Goal: Task Accomplishment & Management: Complete application form

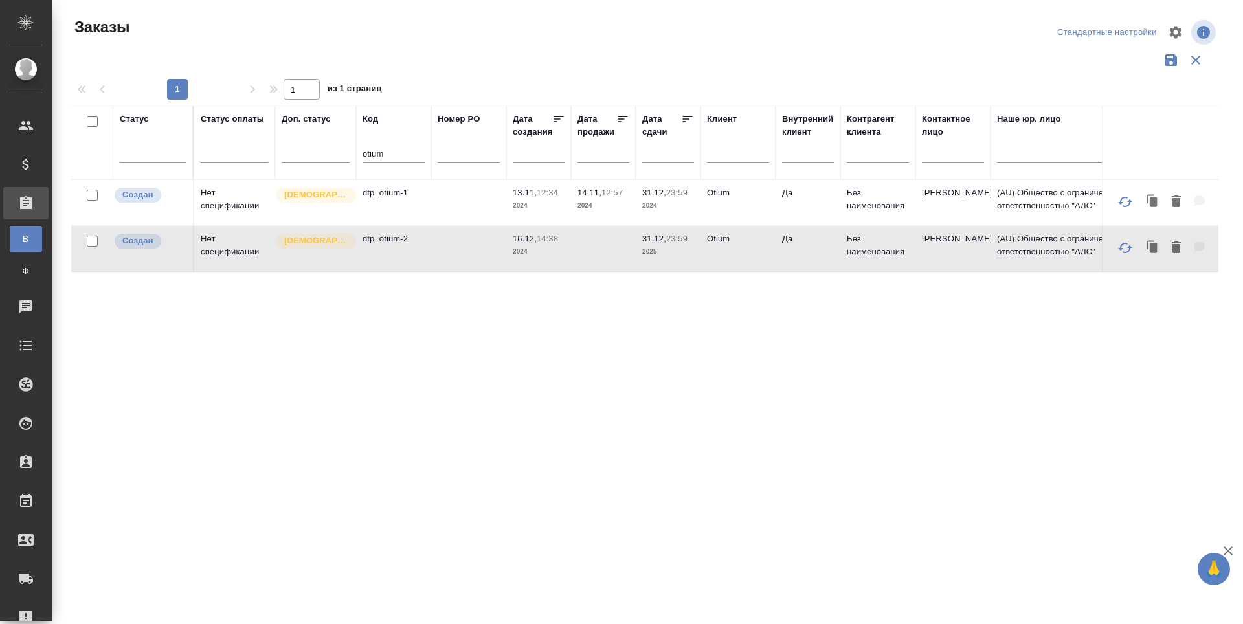
click at [381, 245] on p "dtp_otium-2" at bounding box center [394, 238] width 62 height 13
click at [361, 225] on td "dtp_otium-2" at bounding box center [393, 202] width 75 height 45
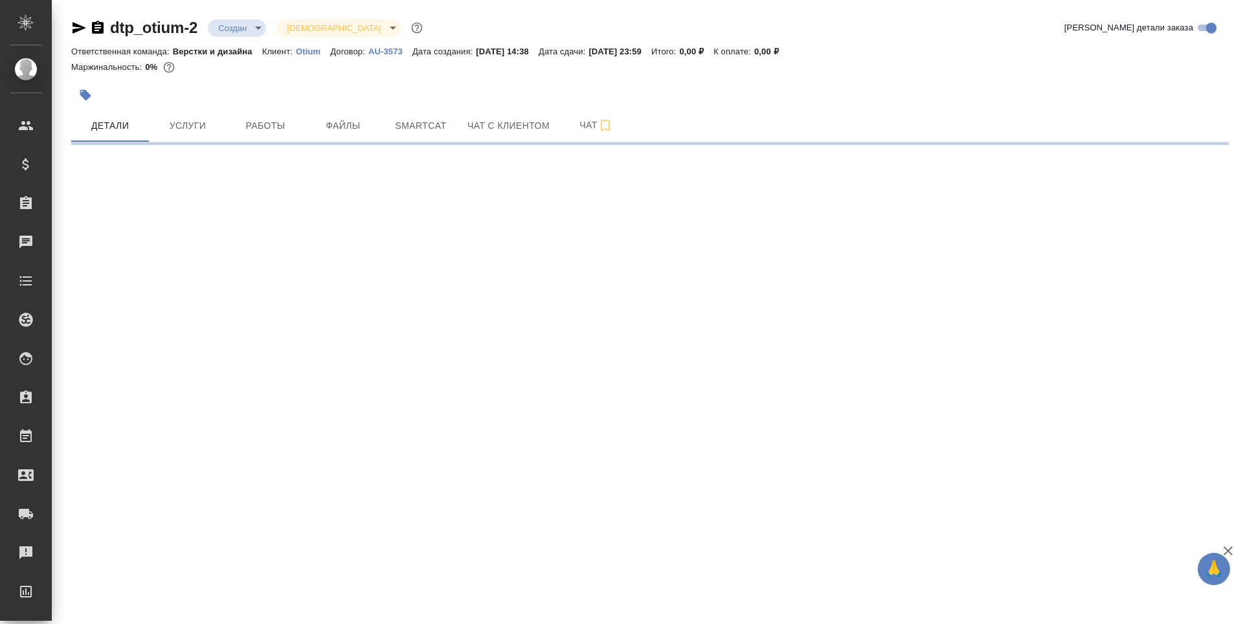
select select "RU"
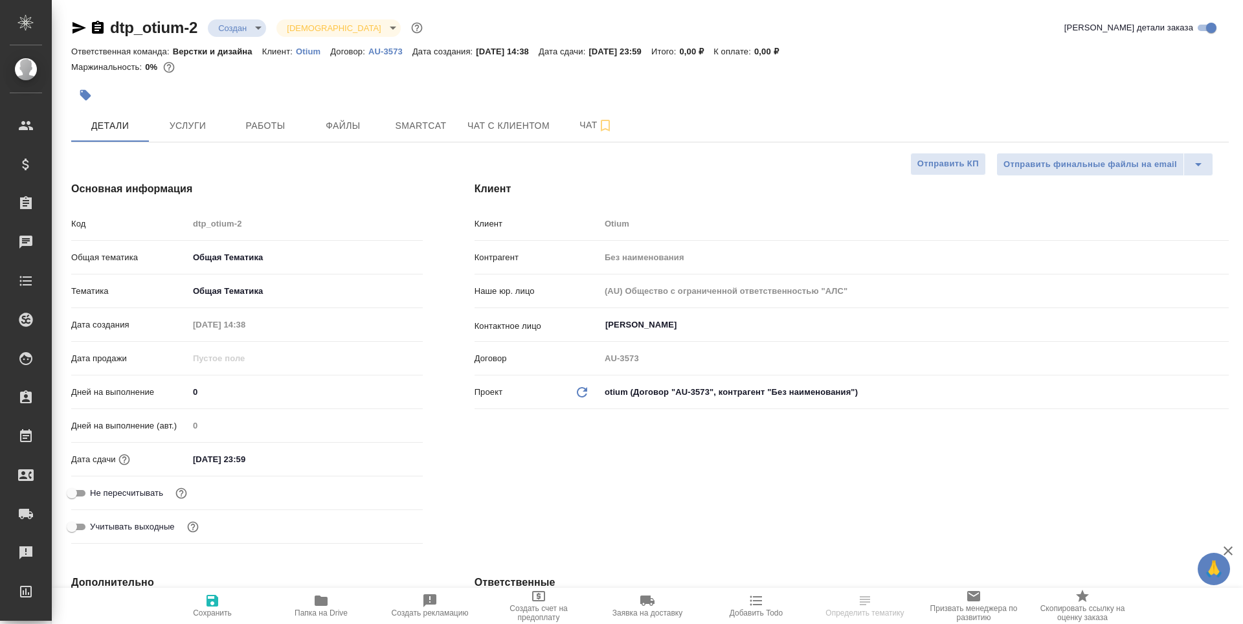
type textarea "x"
click at [267, 127] on span "Работы" at bounding box center [265, 126] width 62 height 16
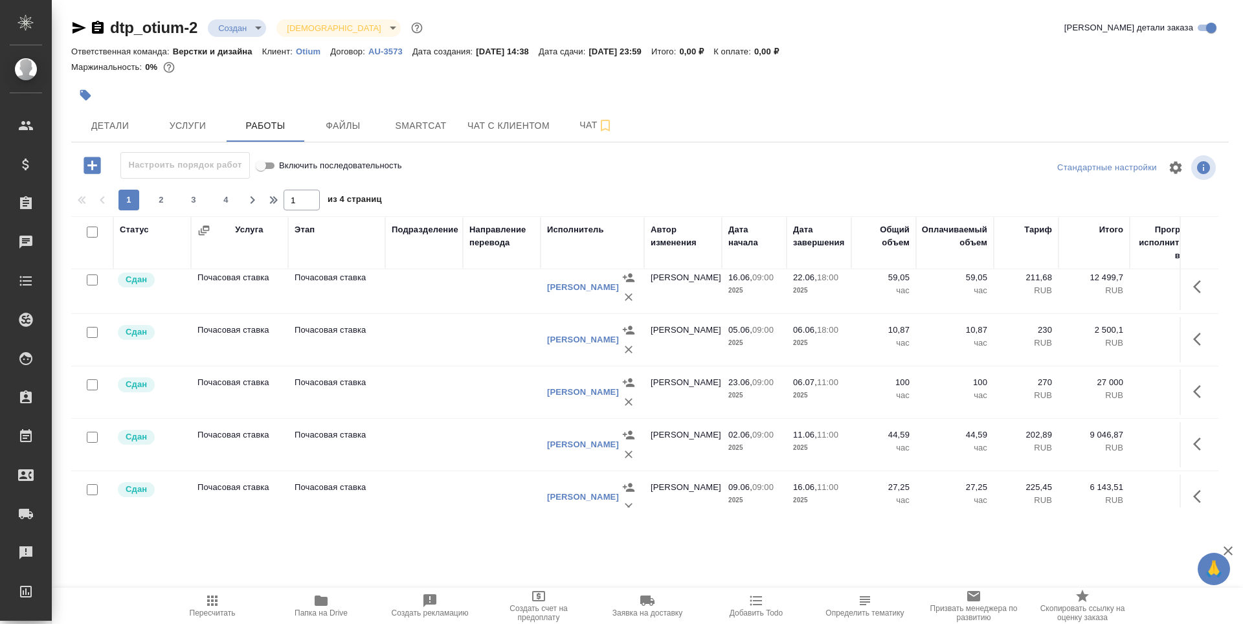
scroll to position [777, 0]
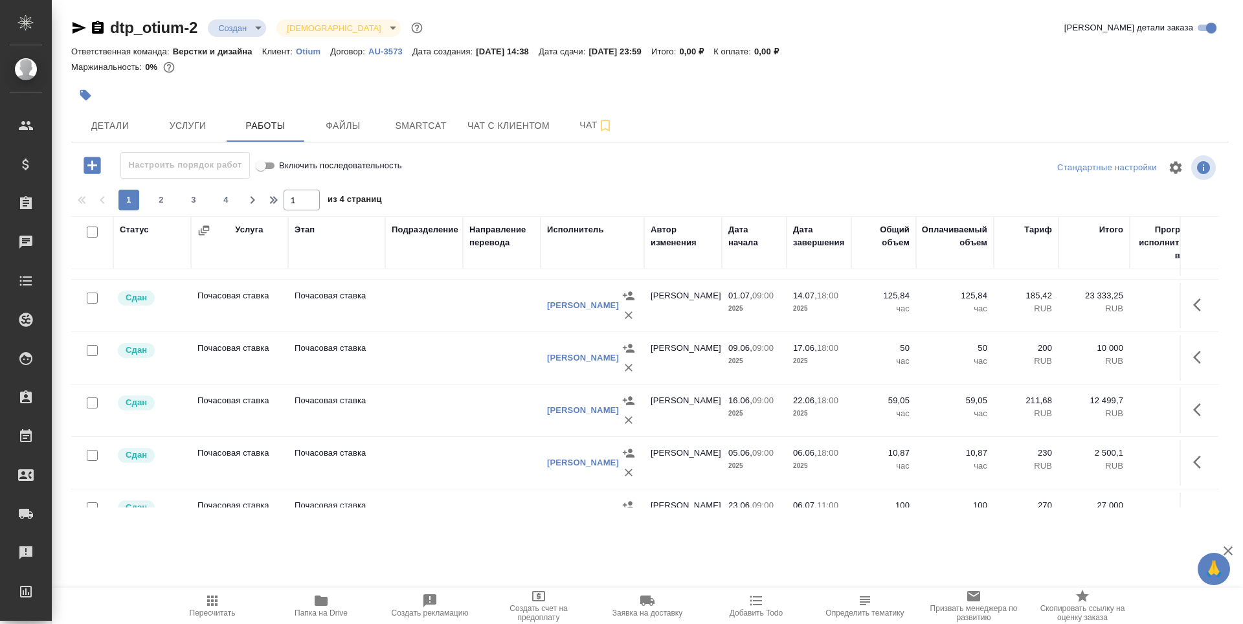
click at [558, 224] on div "Исполнитель" at bounding box center [575, 229] width 57 height 13
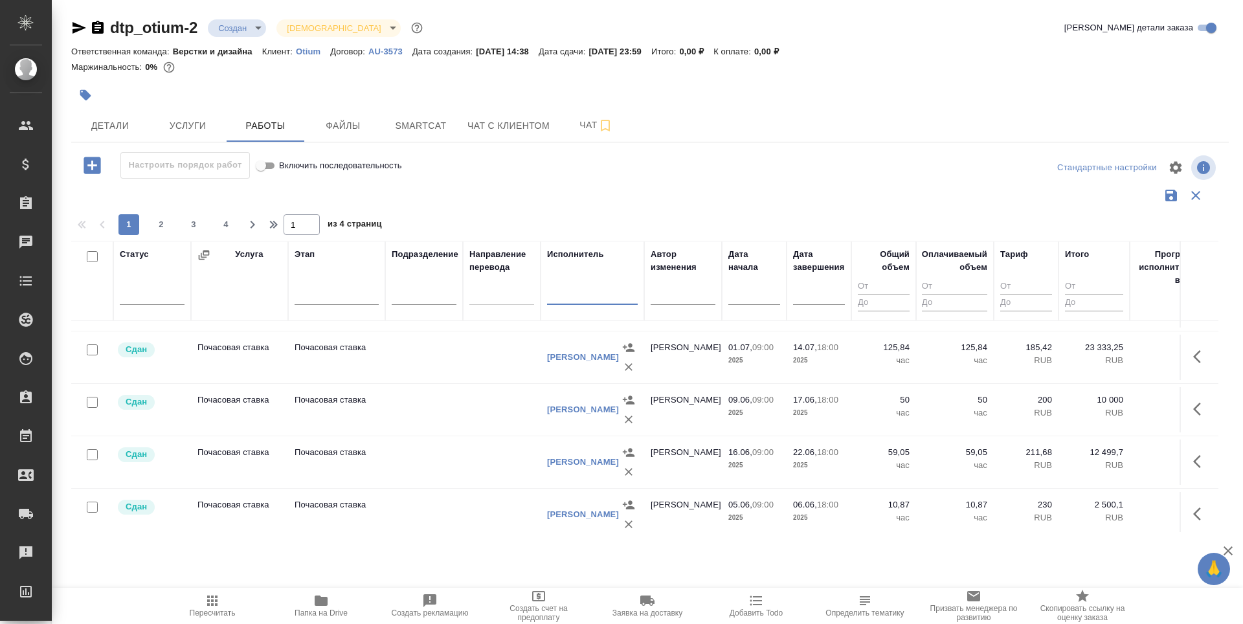
click at [554, 297] on input "text" at bounding box center [592, 296] width 91 height 16
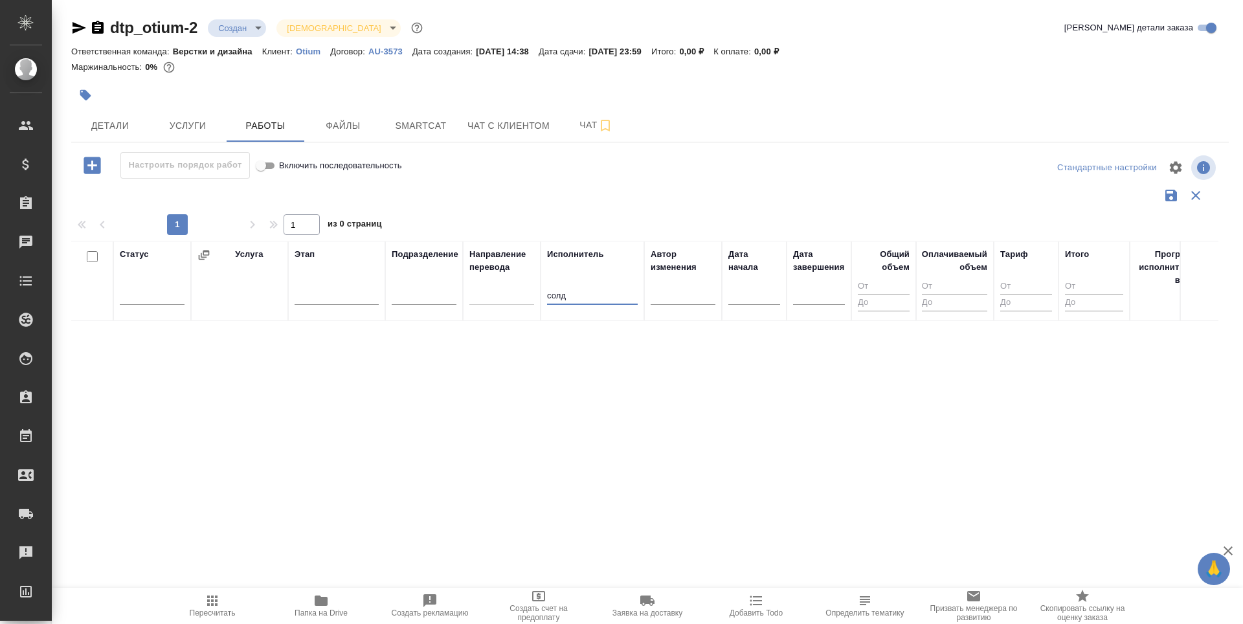
scroll to position [0, 0]
type input "солд"
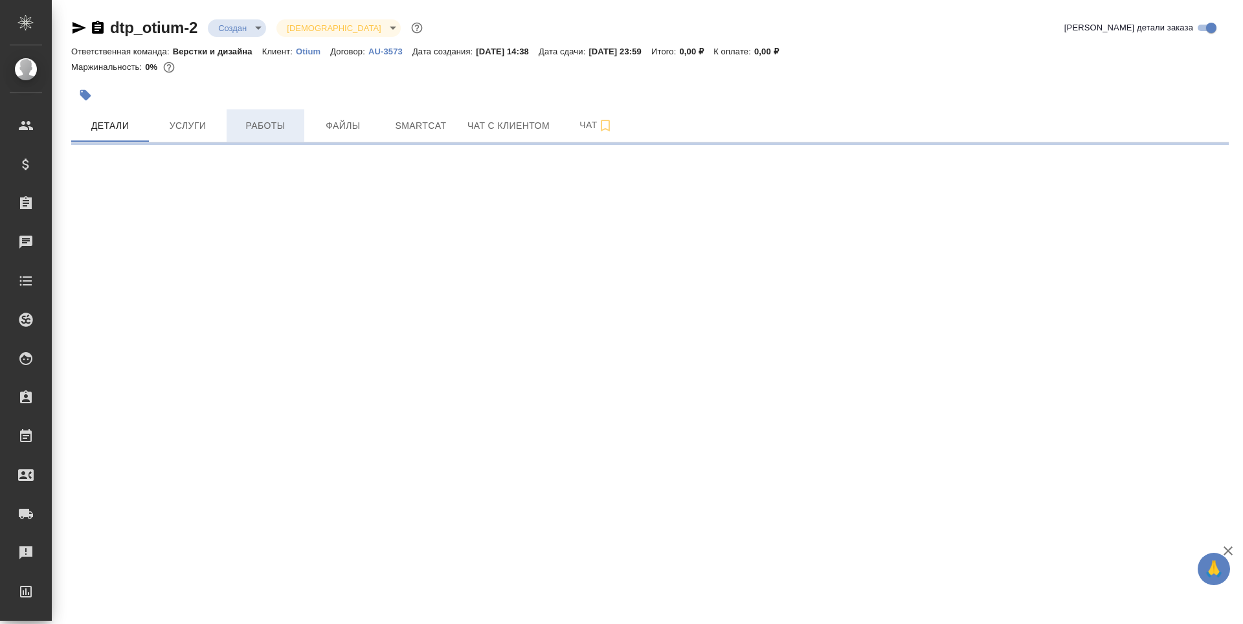
select select "RU"
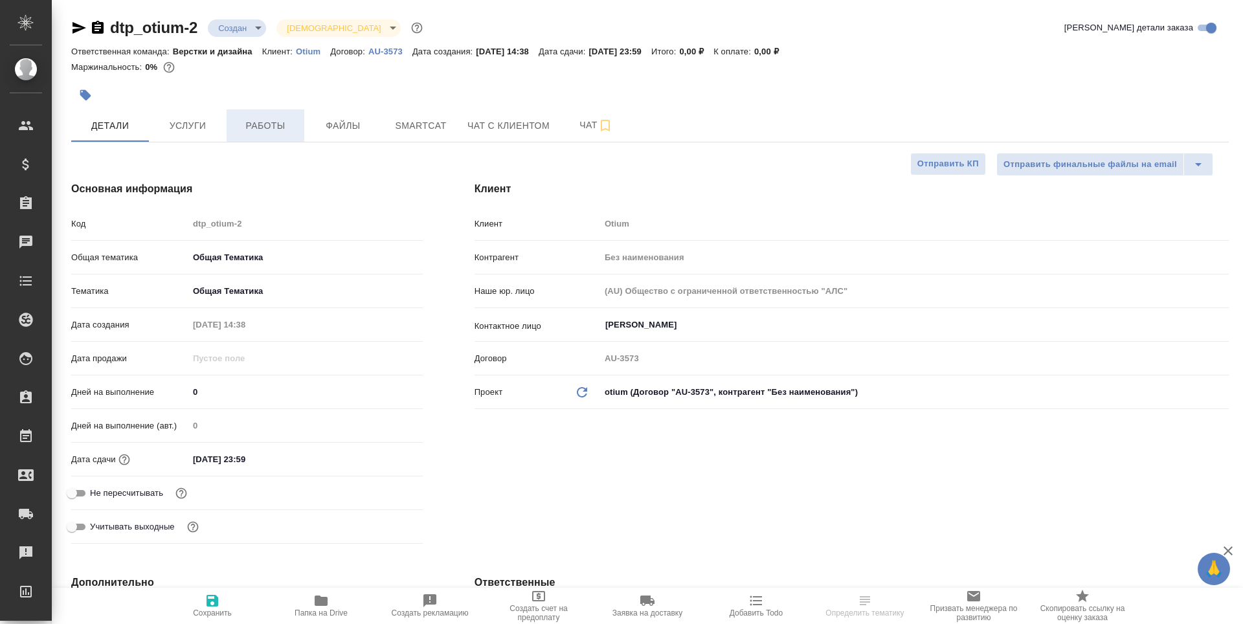
type textarea "x"
click at [258, 131] on span "Работы" at bounding box center [265, 126] width 62 height 16
type textarea "x"
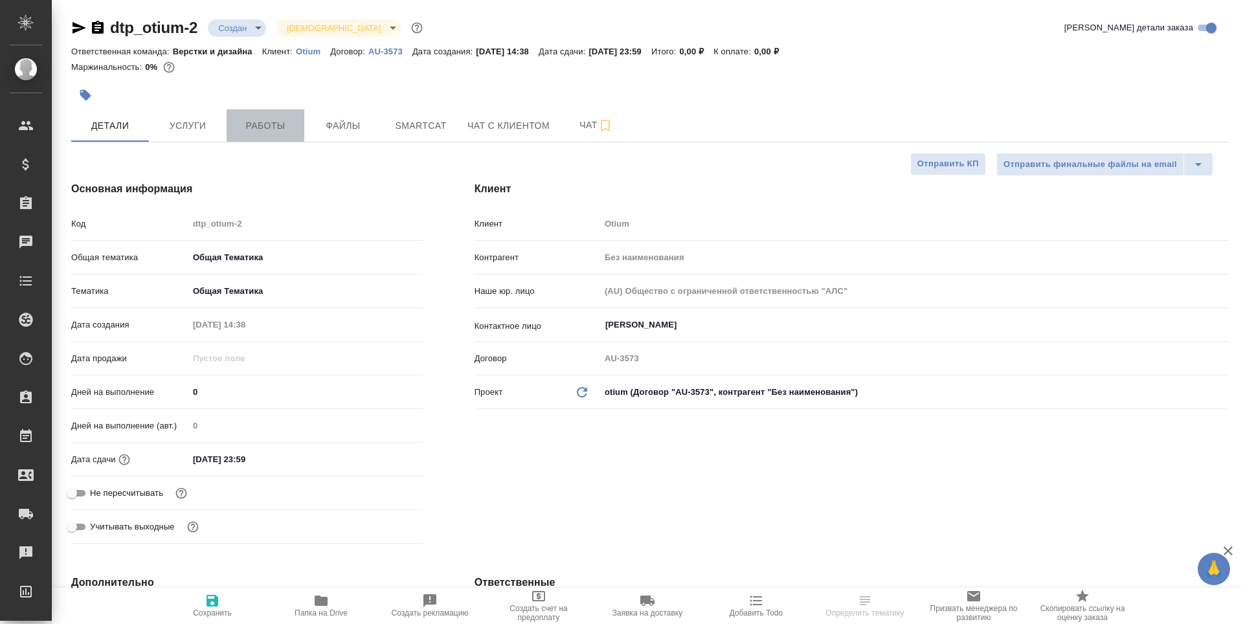
type textarea "x"
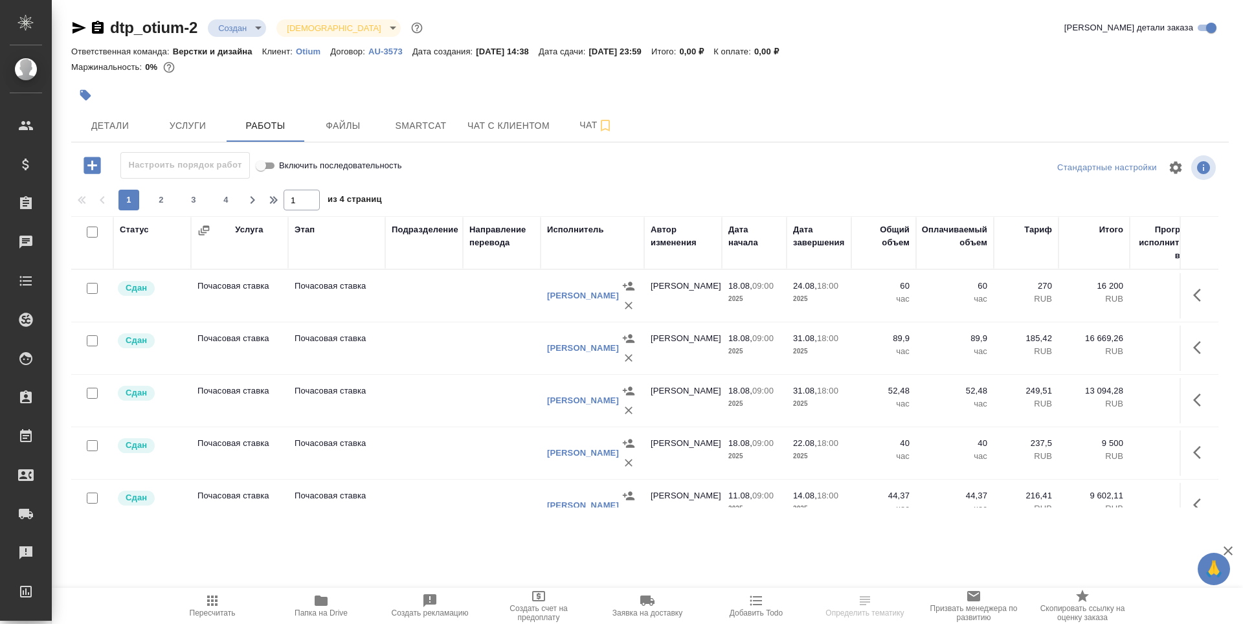
click at [96, 287] on input "checkbox" at bounding box center [92, 288] width 11 height 11
checkbox input "true"
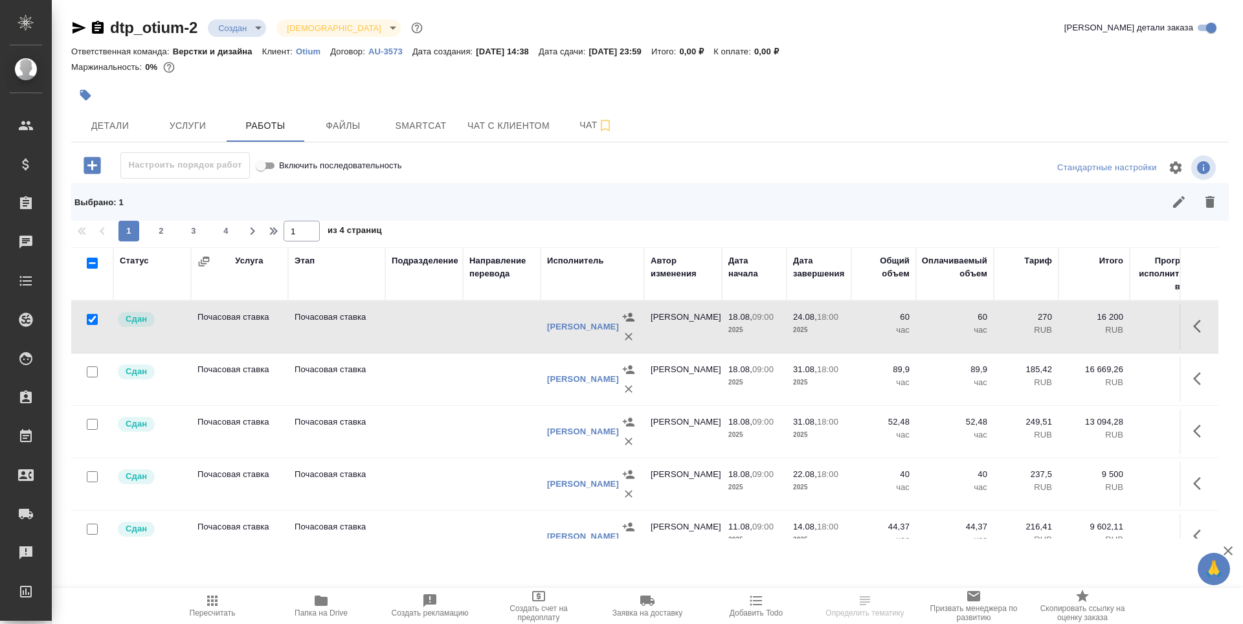
click at [1194, 326] on icon "button" at bounding box center [1202, 327] width 16 height 16
click at [1126, 327] on icon "button" at bounding box center [1130, 326] width 8 height 10
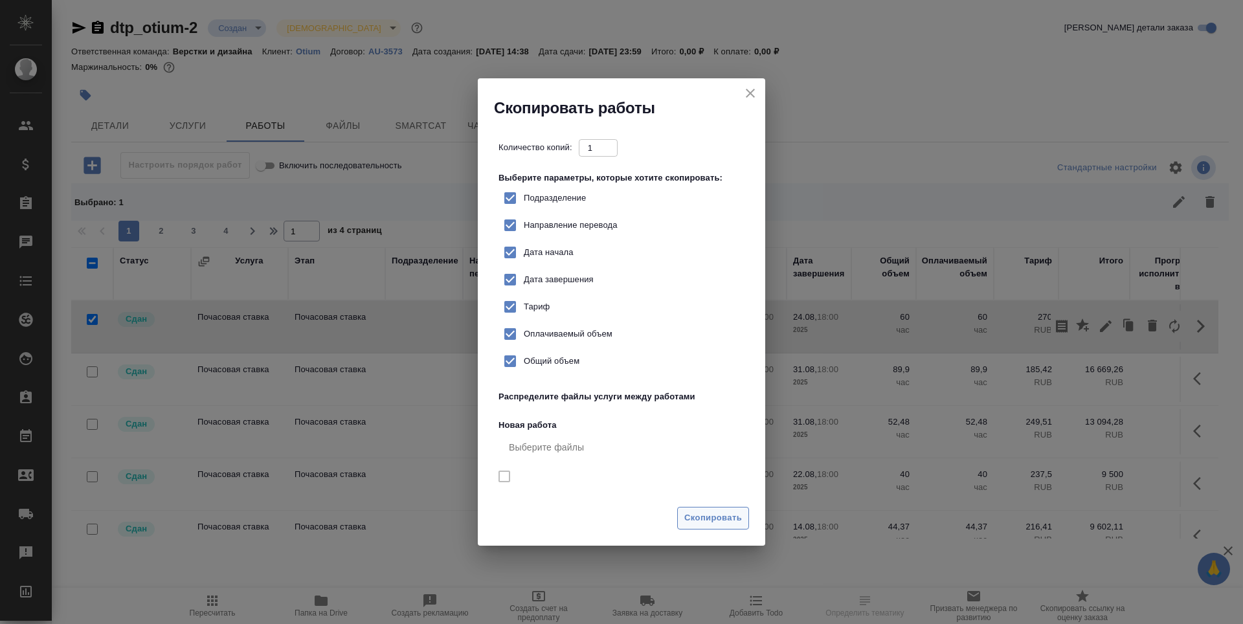
click at [717, 520] on span "Скопировать" at bounding box center [714, 518] width 58 height 15
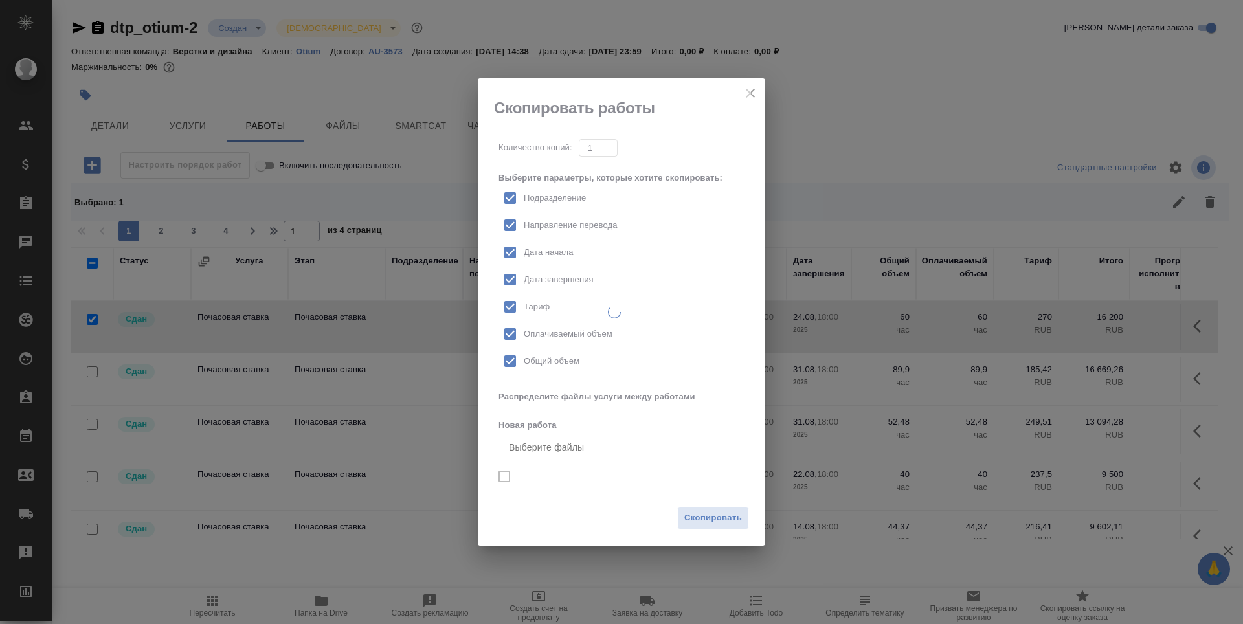
click at [691, 579] on div ".cls-1 fill:#fff; AWATERA [PERSON_NAME] n.tretyakova Клиенты Спецификации Заказ…" at bounding box center [621, 312] width 1243 height 624
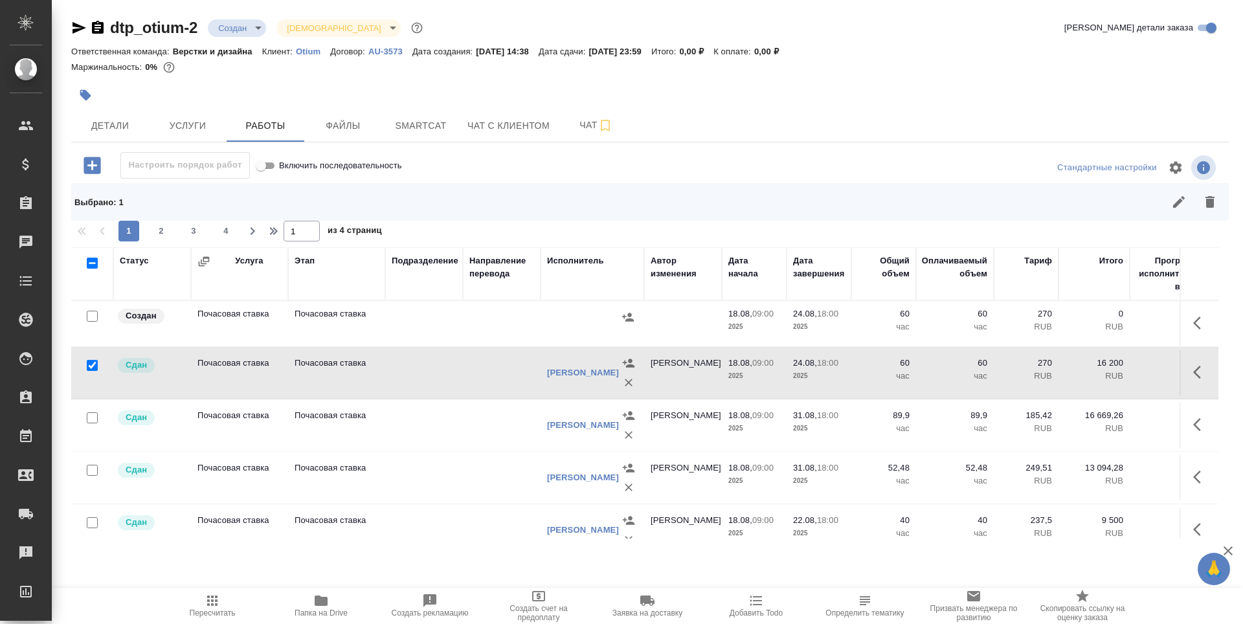
click at [266, 321] on td "Почасовая ставка" at bounding box center [239, 323] width 97 height 45
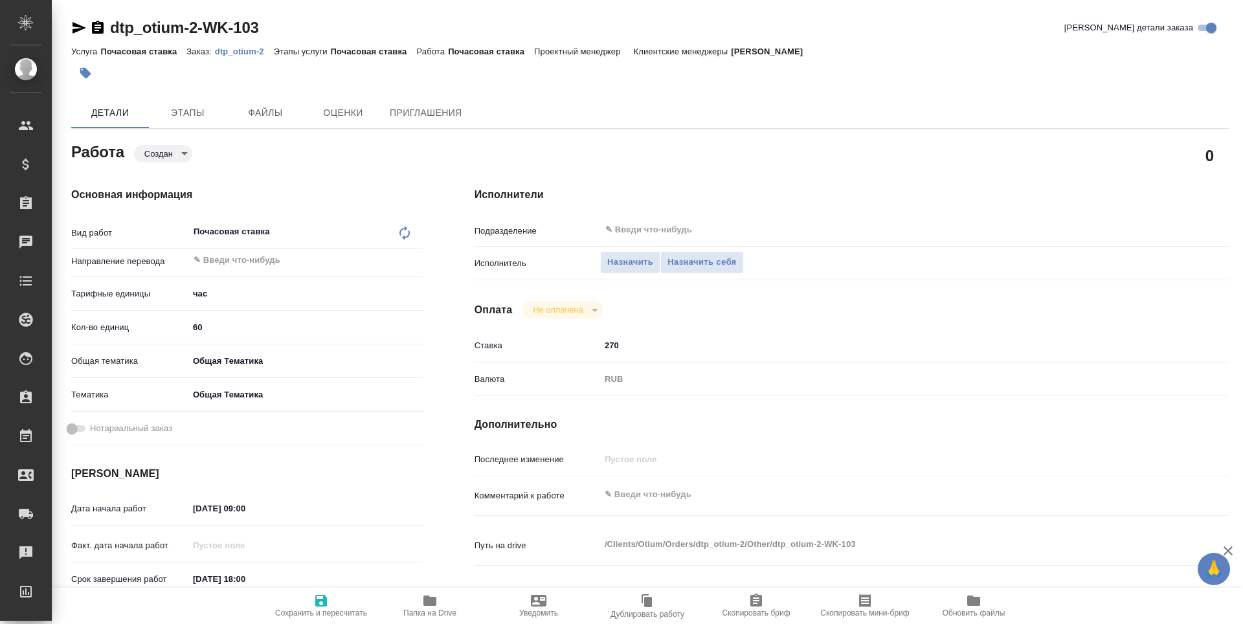
type textarea "x"
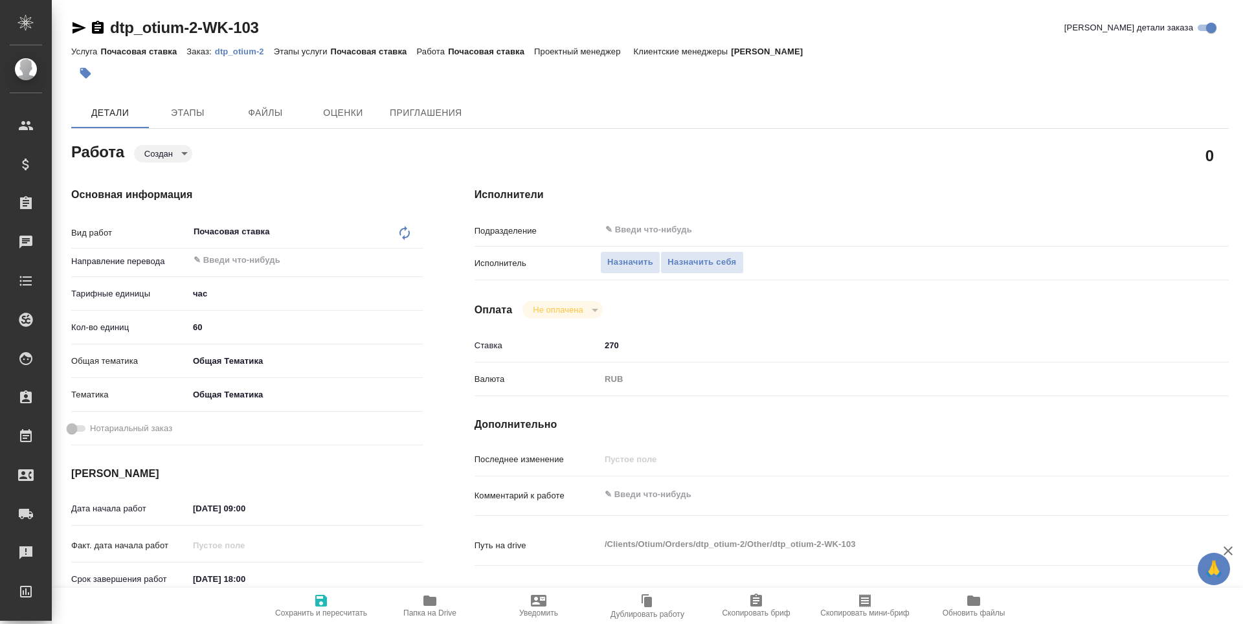
type textarea "x"
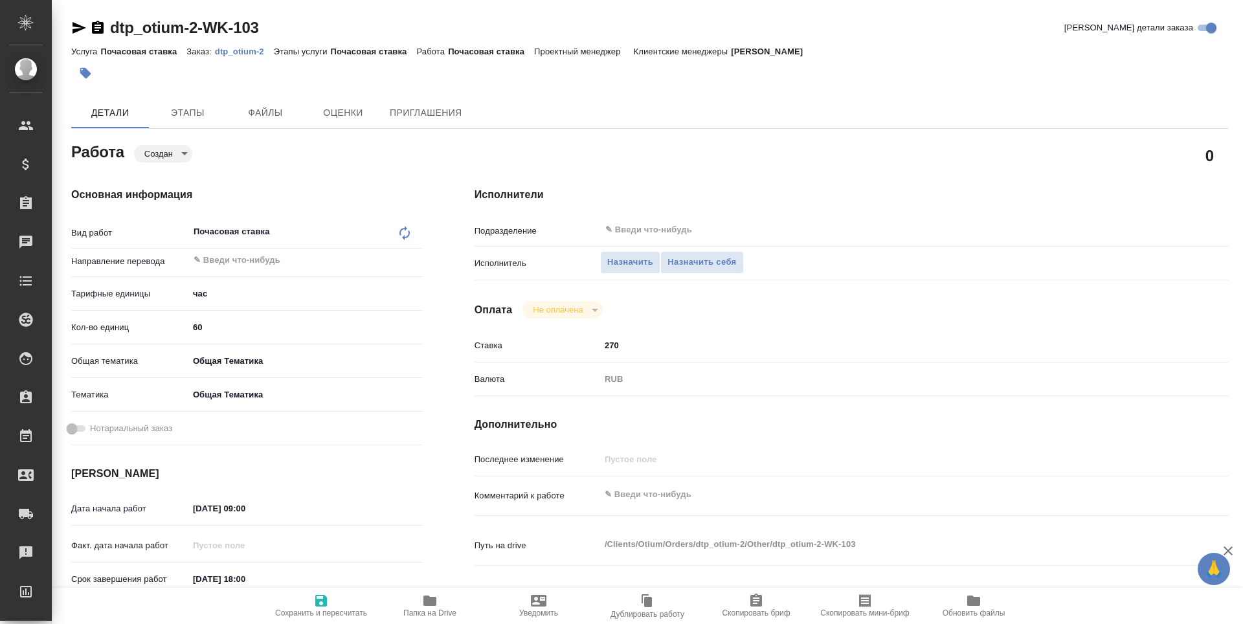
type textarea "x"
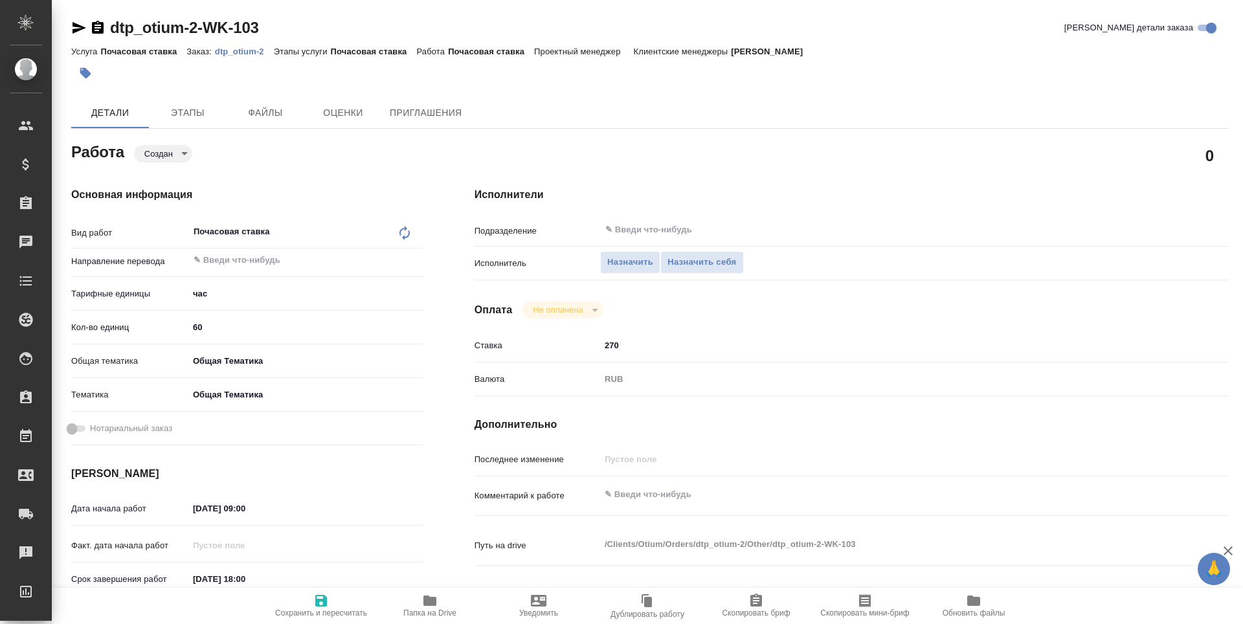
type textarea "x"
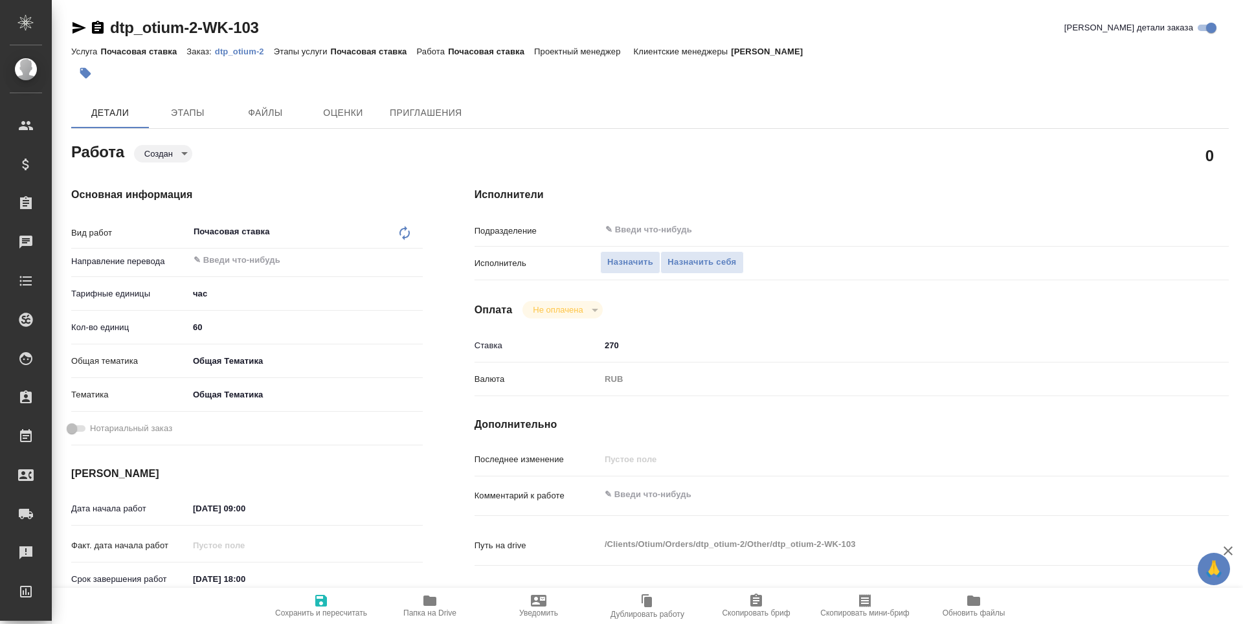
type textarea "x"
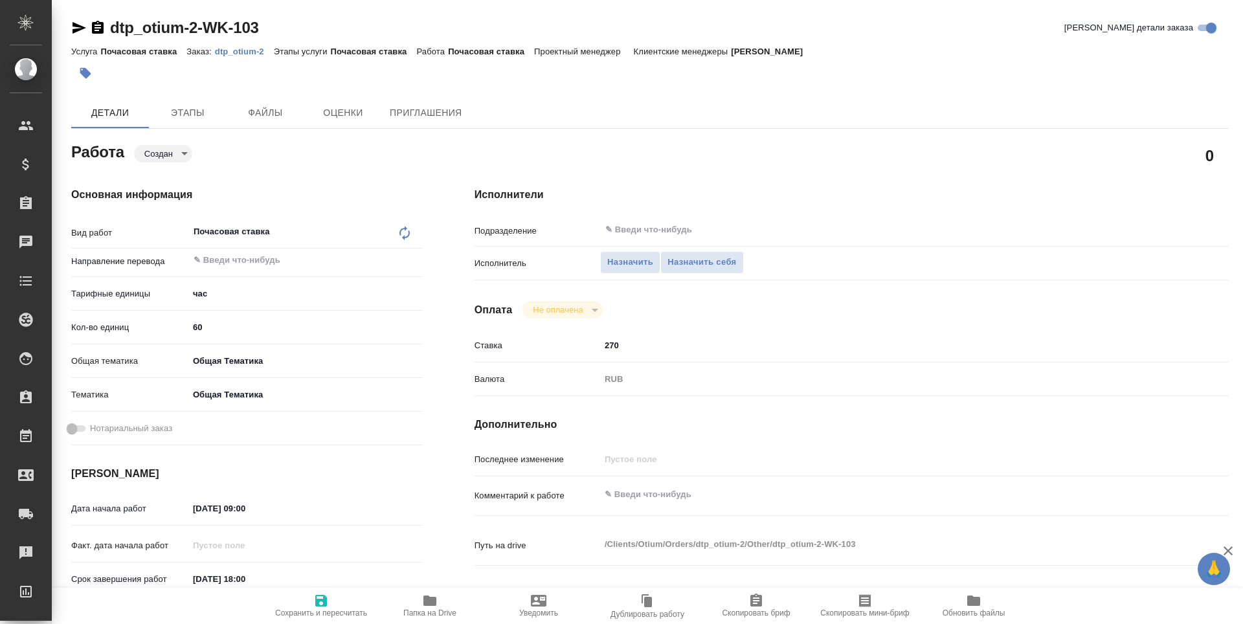
click at [204, 322] on input "60" at bounding box center [305, 327] width 234 height 19
type input "6"
type textarea "x"
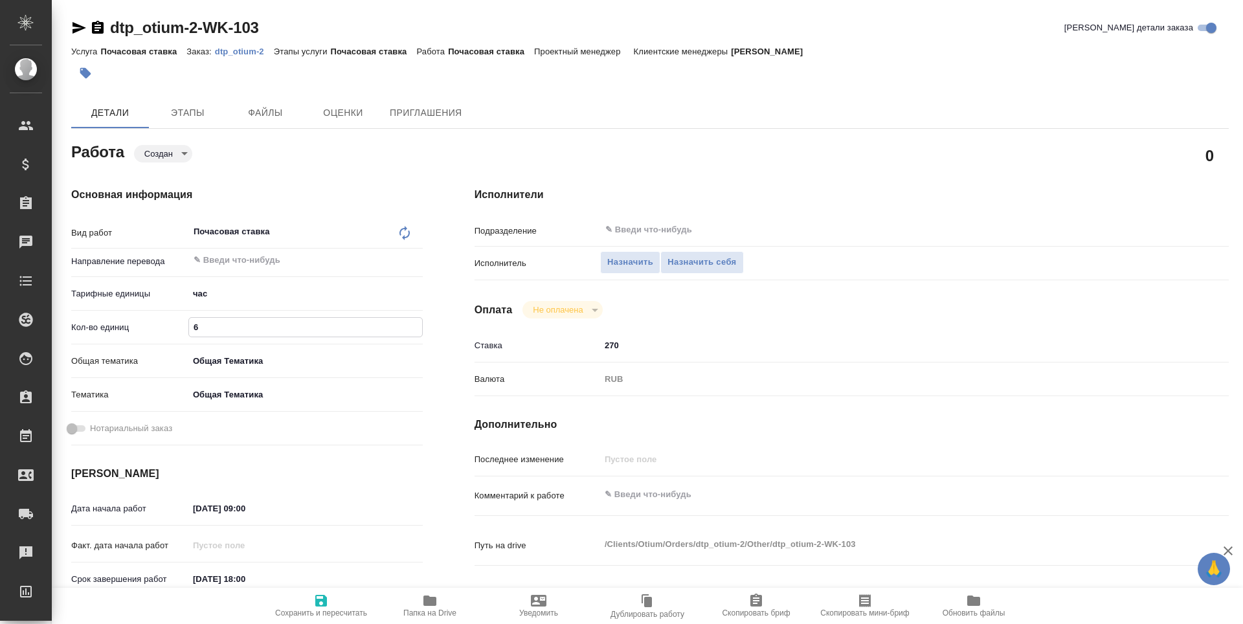
type textarea "x"
type input "3"
type textarea "x"
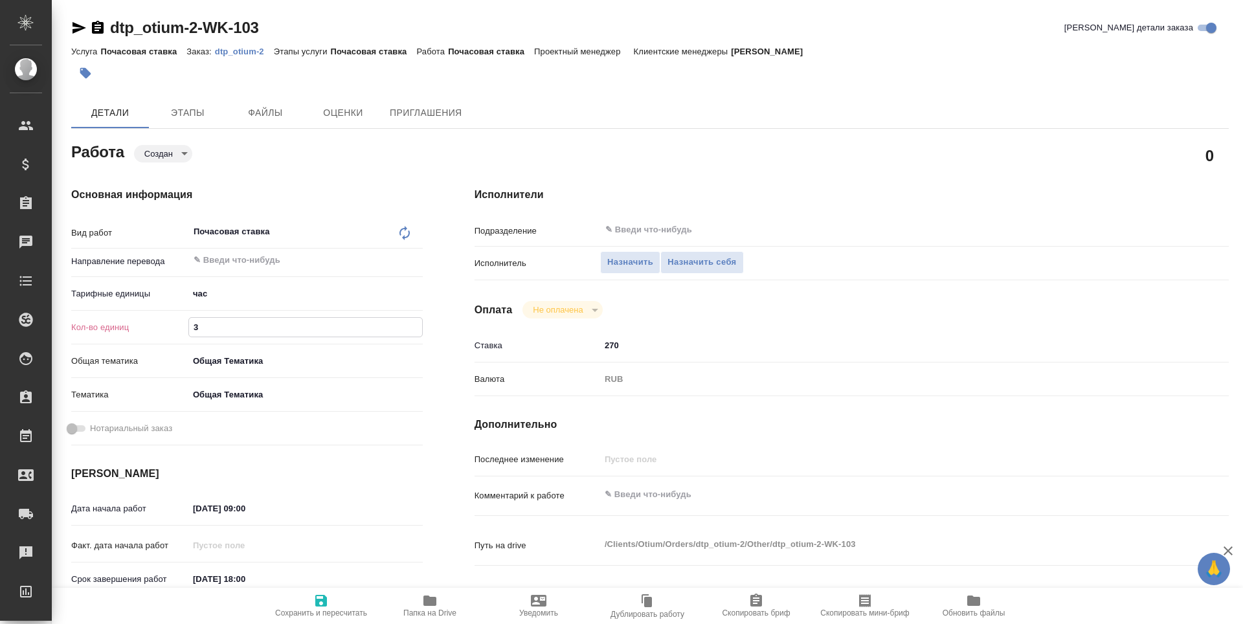
type textarea "x"
type input "39"
type textarea "x"
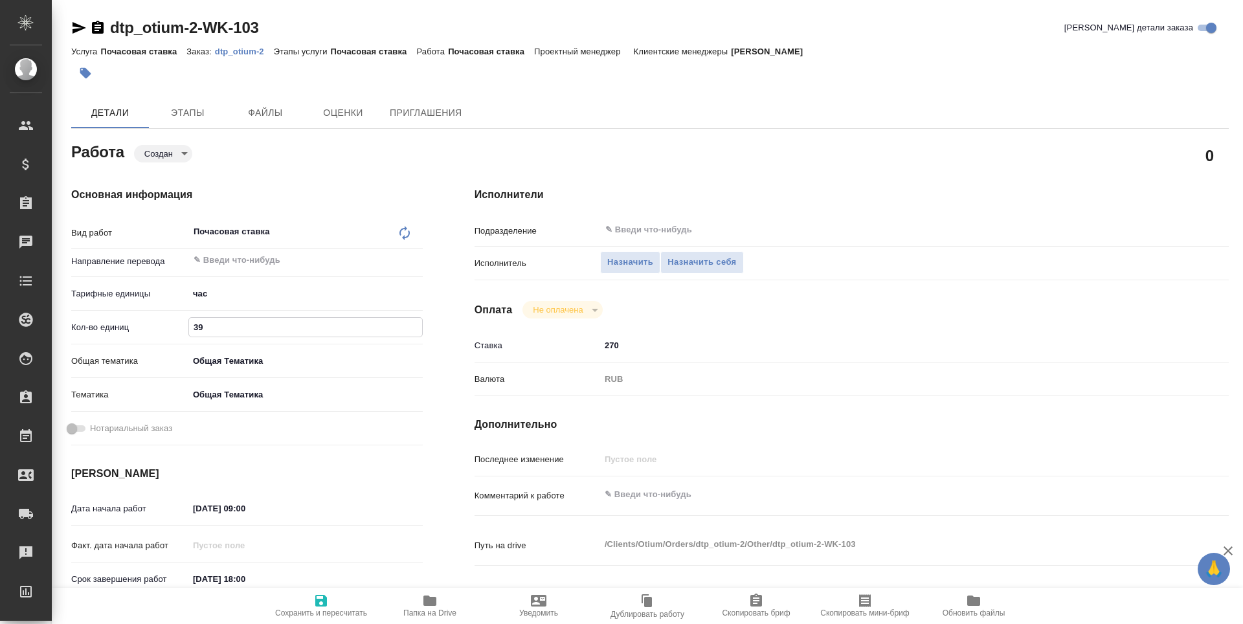
type textarea "x"
type input "39.7"
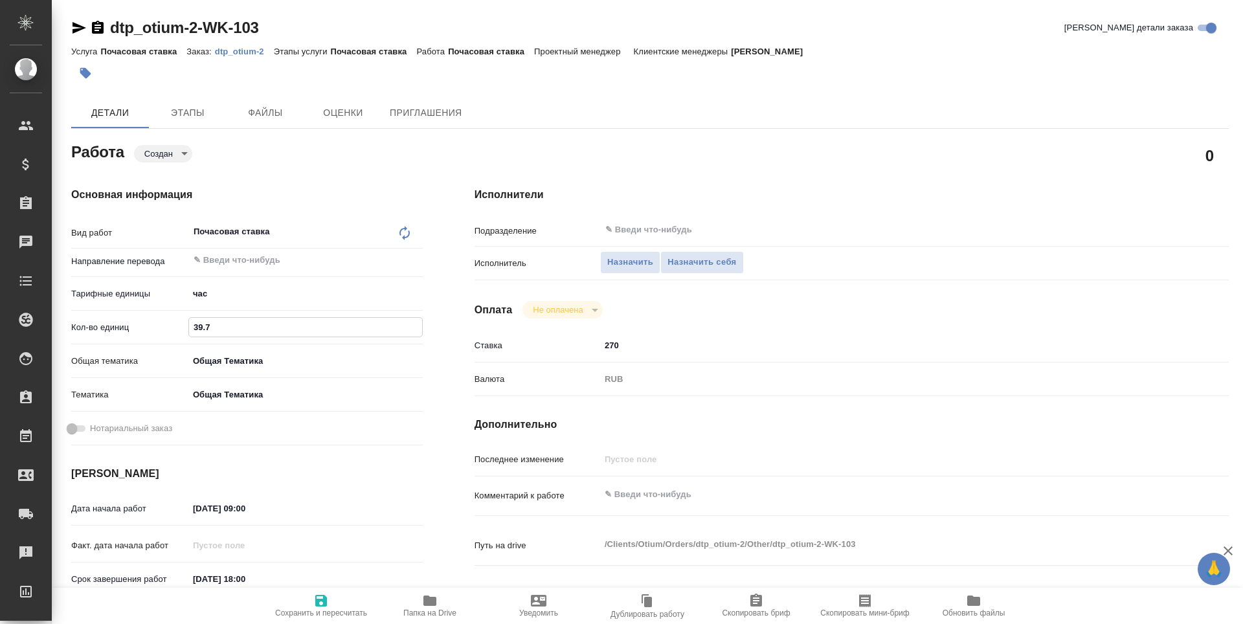
type textarea "x"
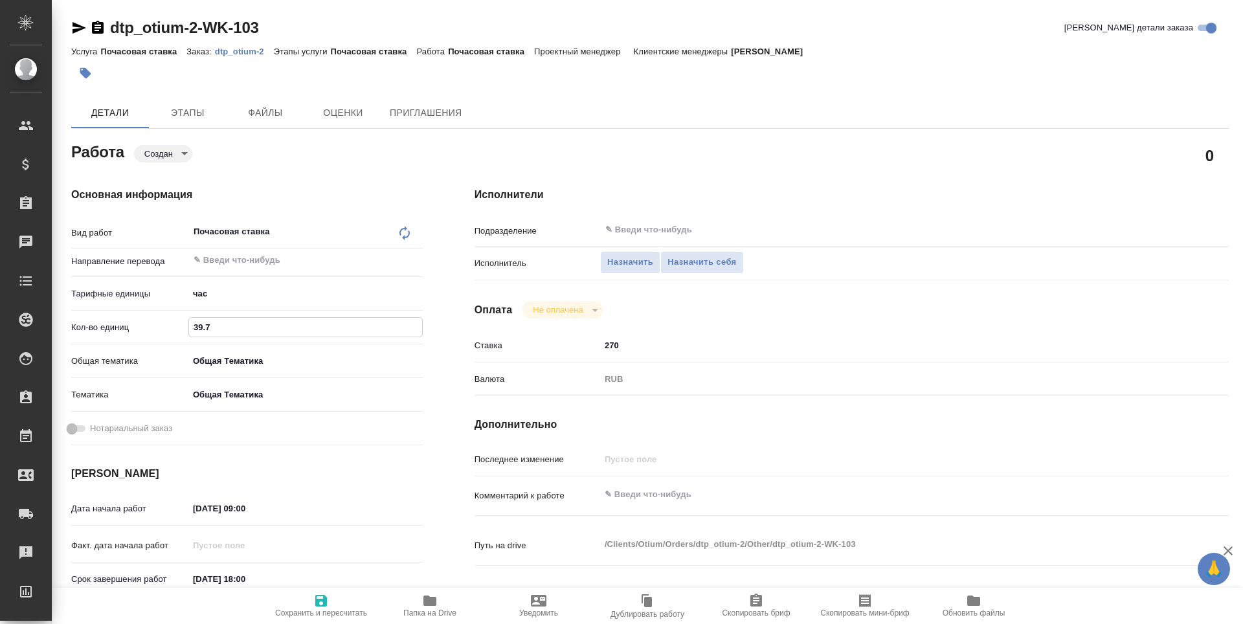
type input "39.73"
type textarea "x"
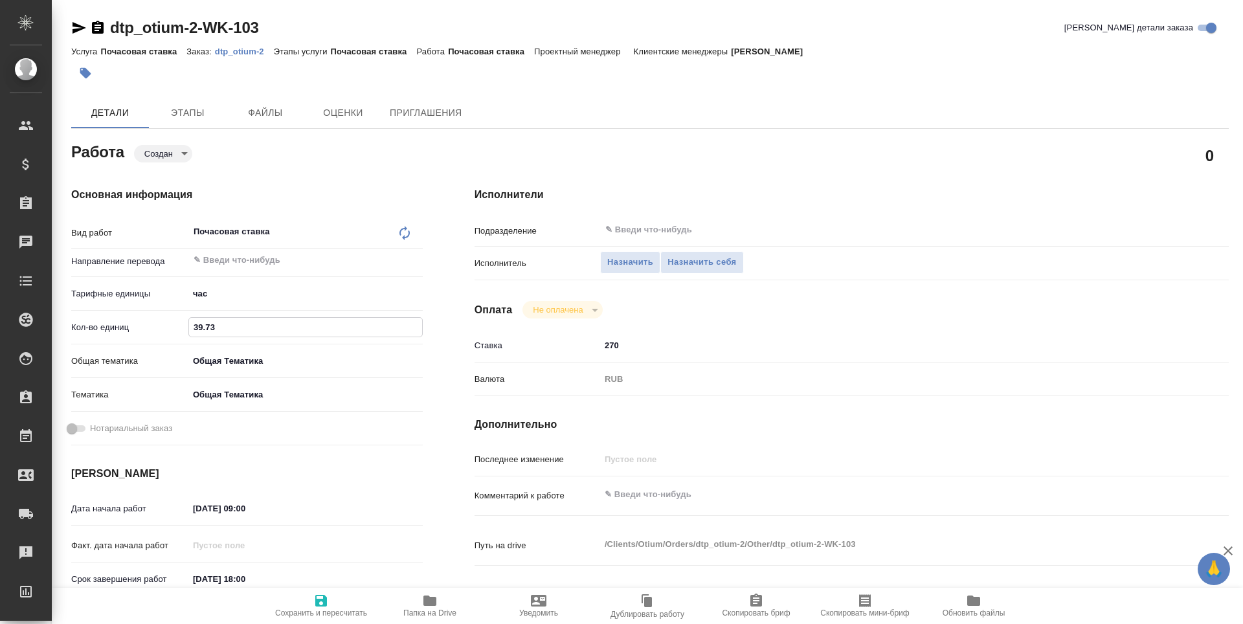
type textarea "x"
type input "39.73"
click at [306, 615] on span "Сохранить и пересчитать" at bounding box center [321, 613] width 92 height 9
type textarea "x"
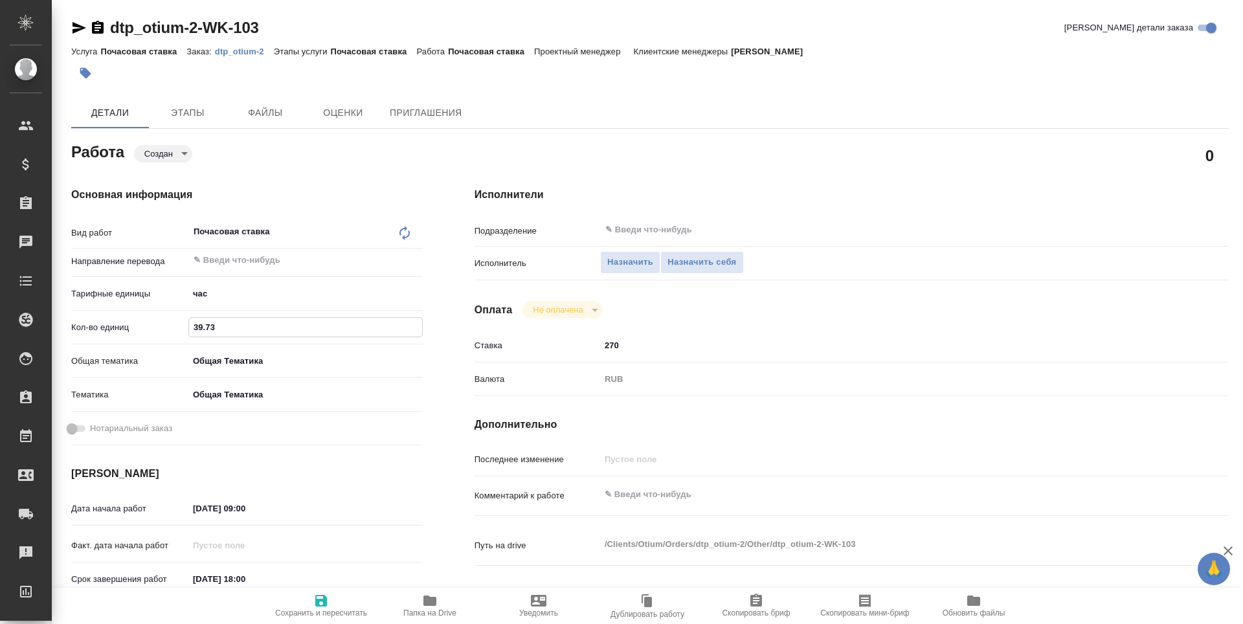
type textarea "x"
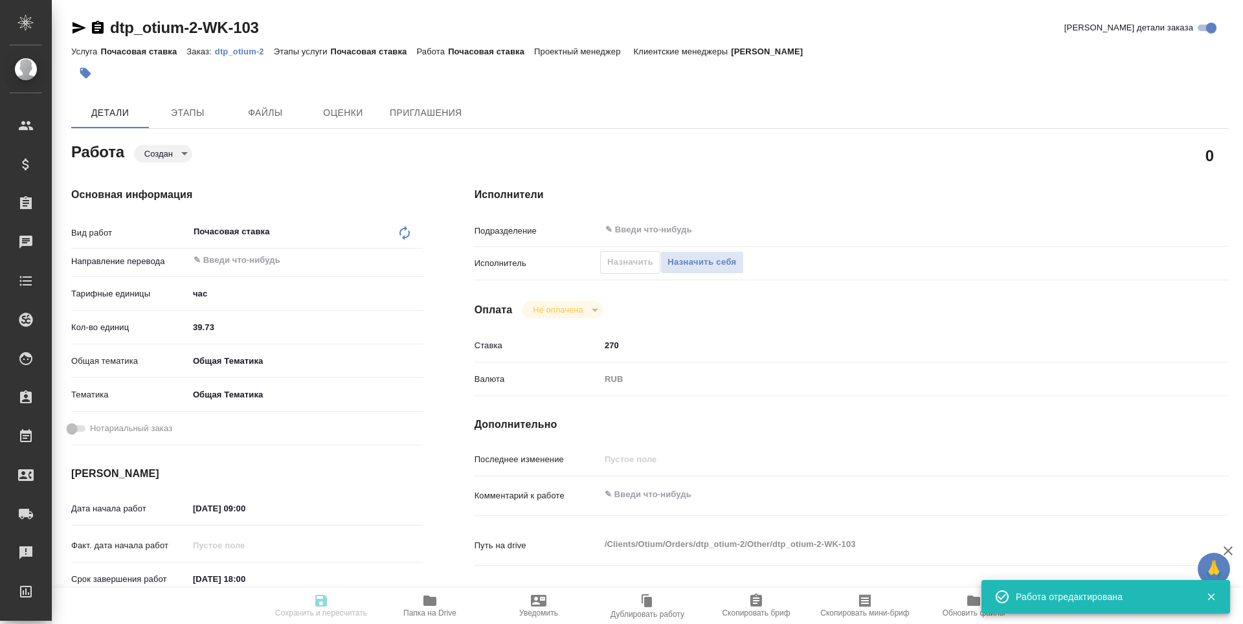
type textarea "x"
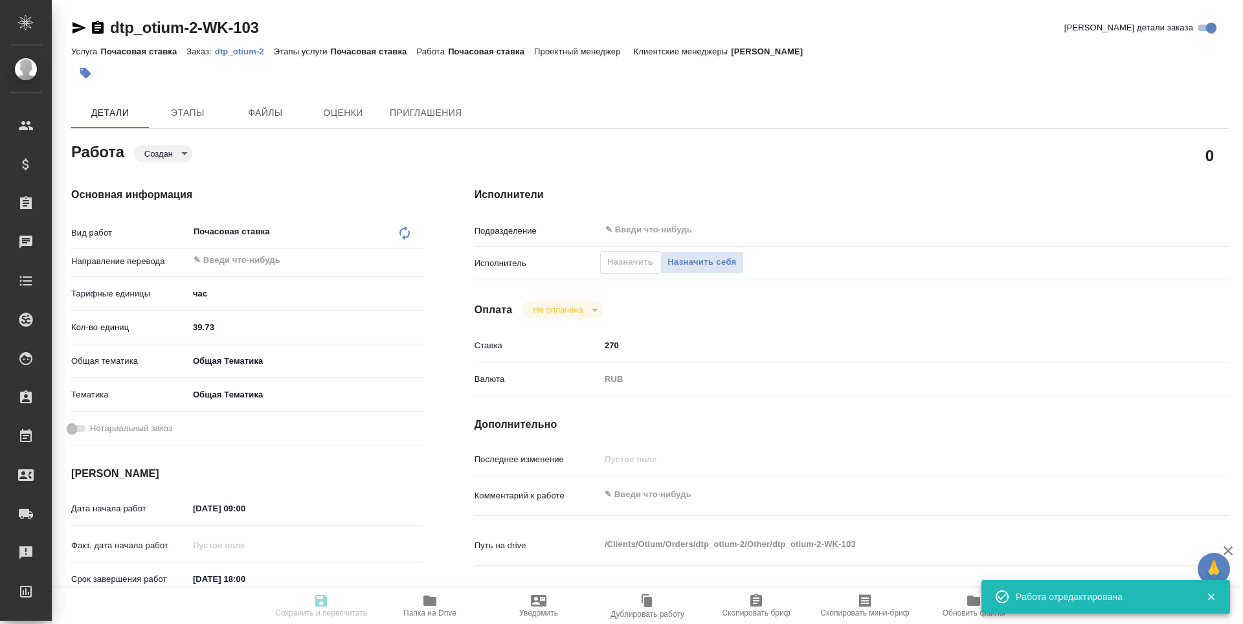
type input "created"
type textarea "Почасовая ставка"
type textarea "x"
type input "5a8b1489cc6b4906c91bfd93"
type input "39.73"
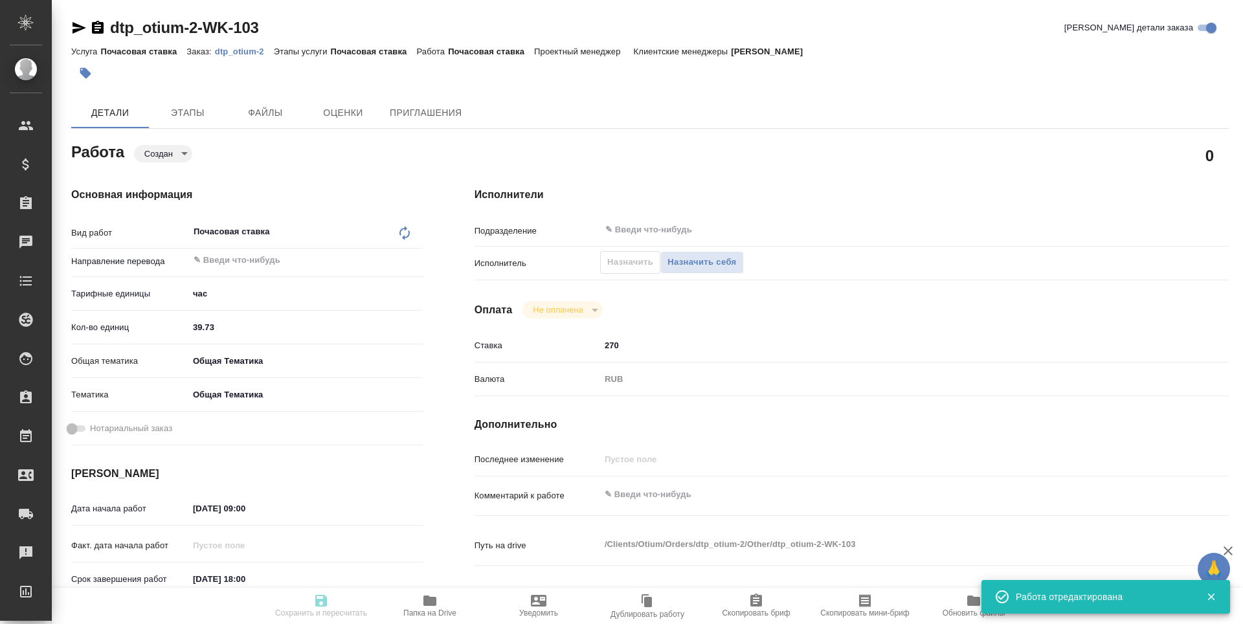
type input "obtem"
type input "6012b1ca196b0e5c9229a120"
type input "18.08.2025 09:00"
type input "24.08.2025 18:00"
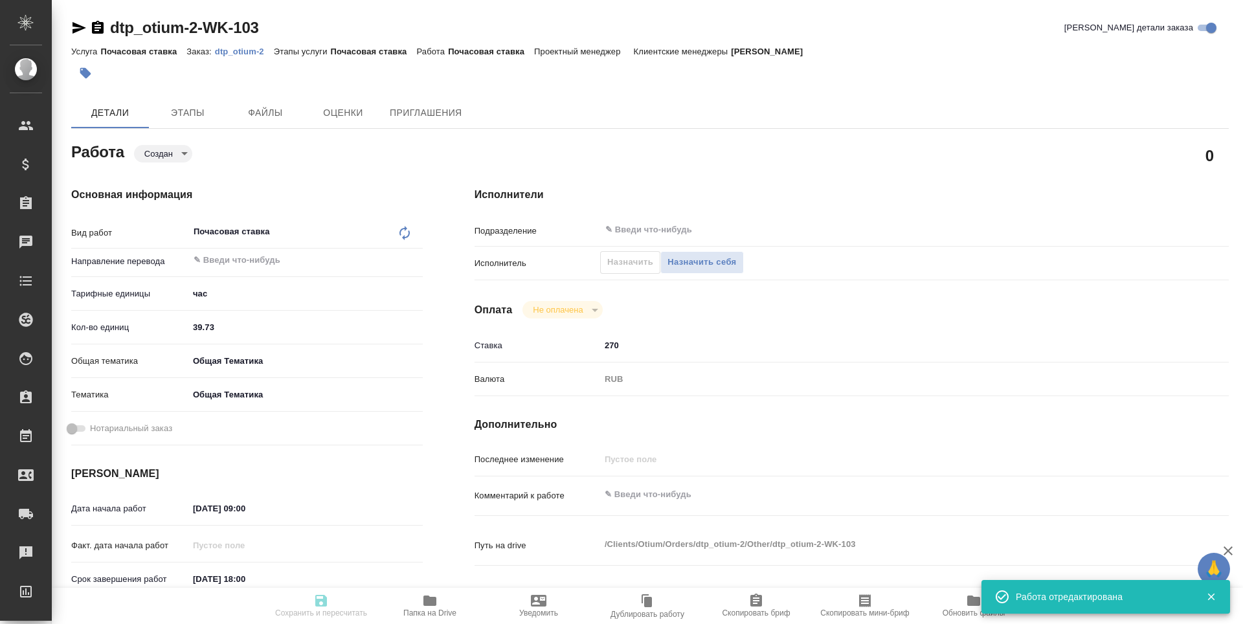
type input "notPayed"
type input "270"
type input "RUB"
type input "[PERSON_NAME]"
type textarea "x"
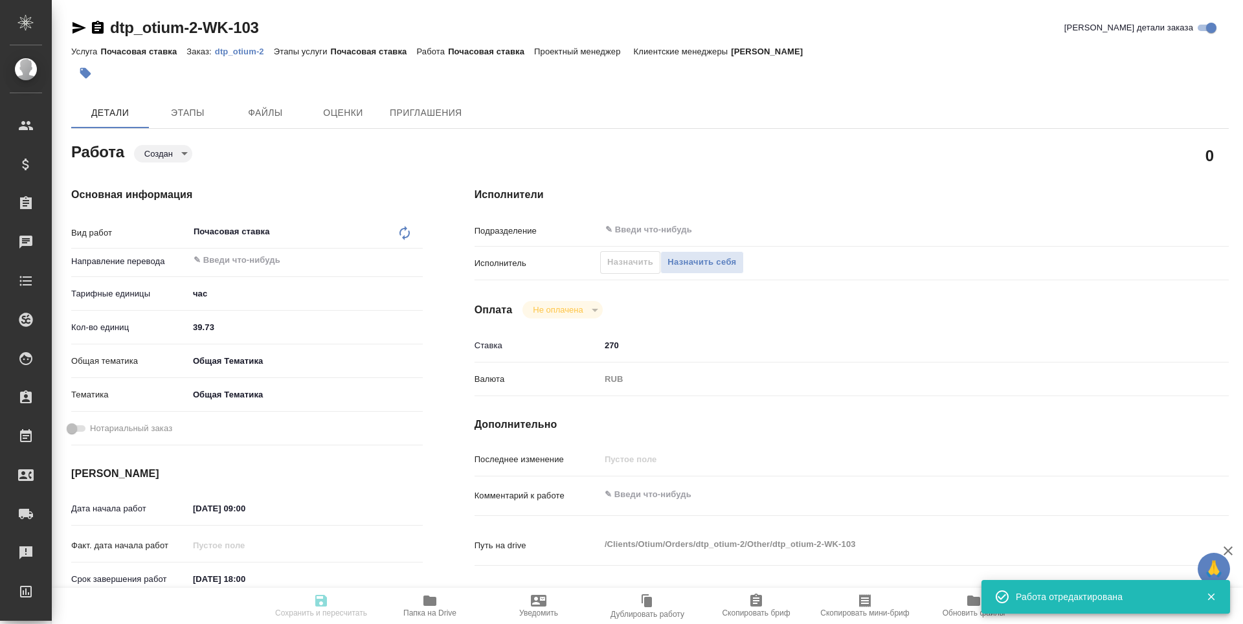
type textarea "/Clients/Оtium/Orders/dtp_otium-2/Other/dtp_otium-2-WK-103"
type textarea "x"
type input "dtp_otium-2"
type input "Почасовая ставка"
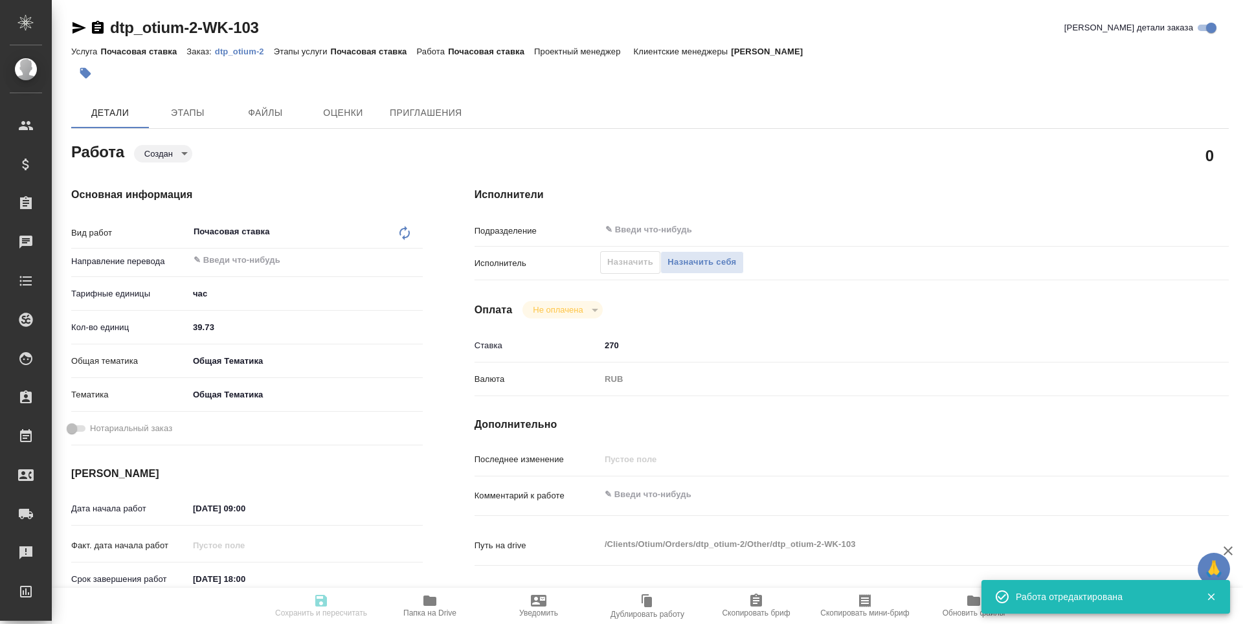
type input "[PERSON_NAME]"
type input "/Clients/Оtium/Orders/dtp_otium-2"
type textarea "x"
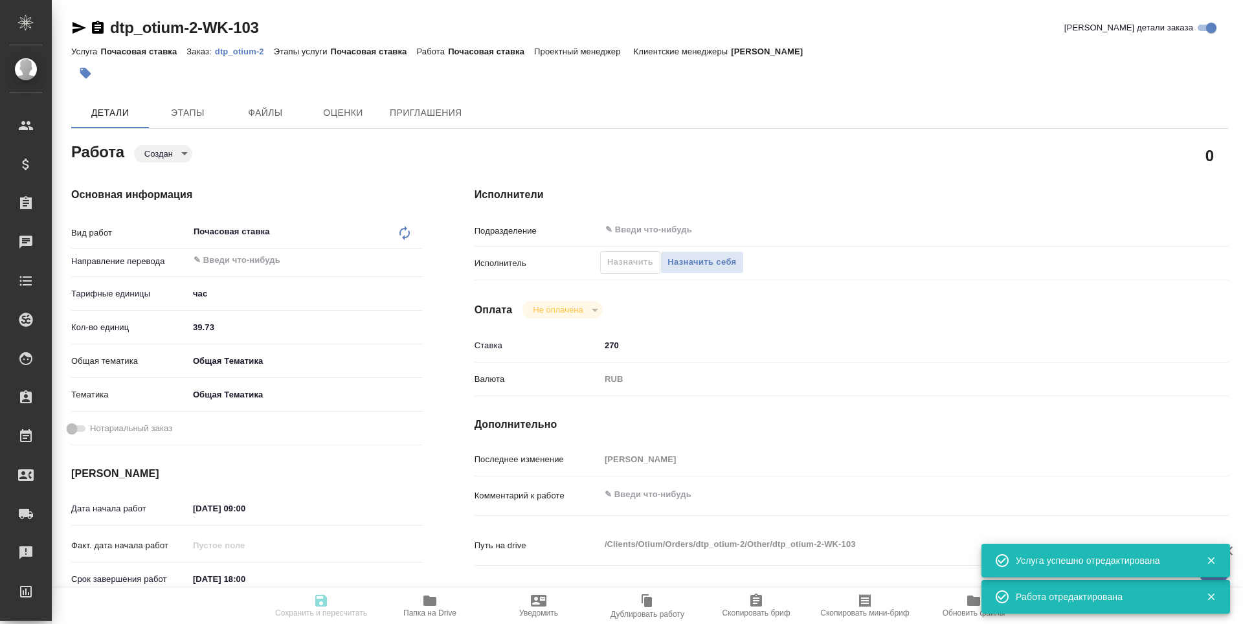
type textarea "x"
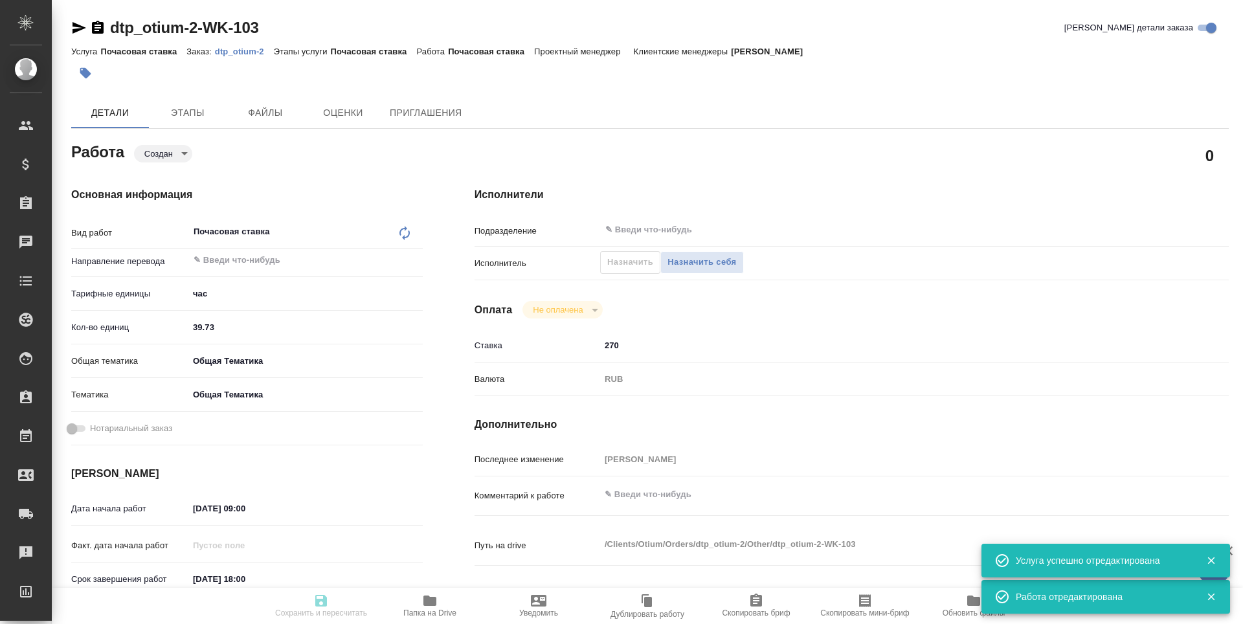
type textarea "x"
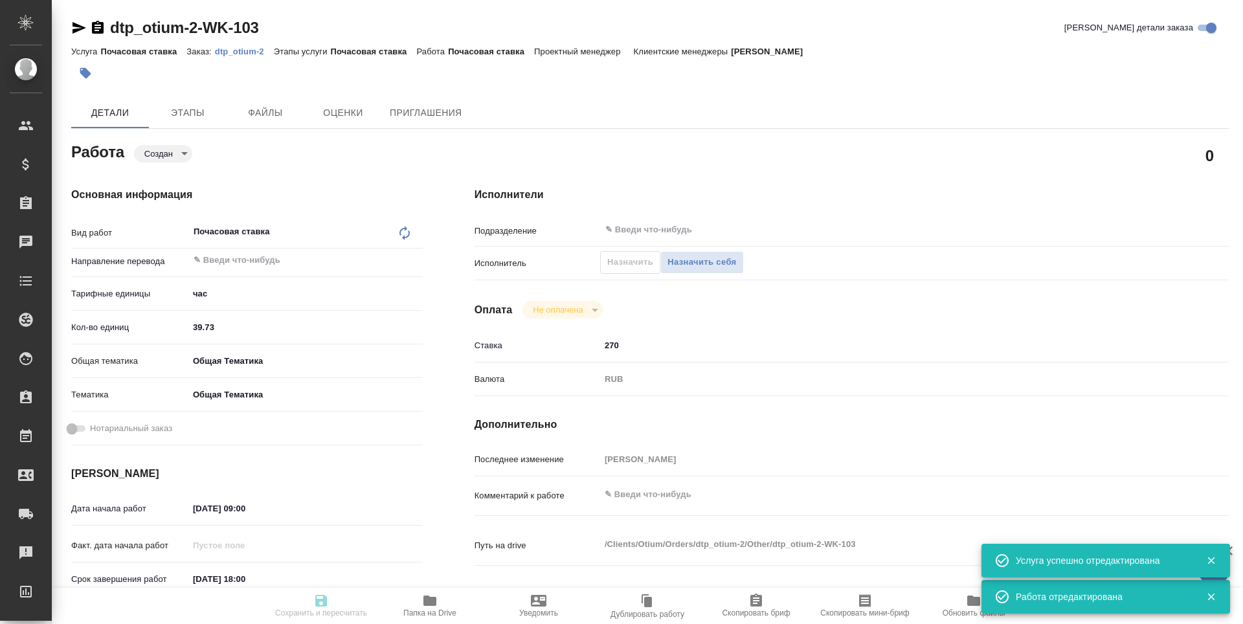
type textarea "x"
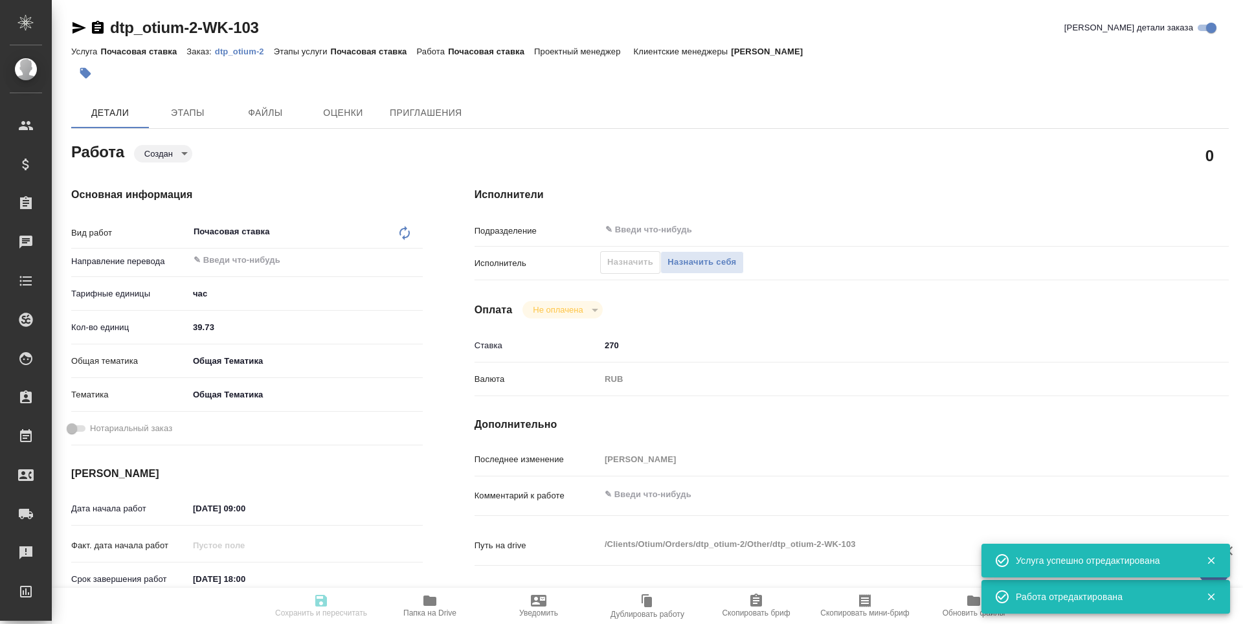
type textarea "x"
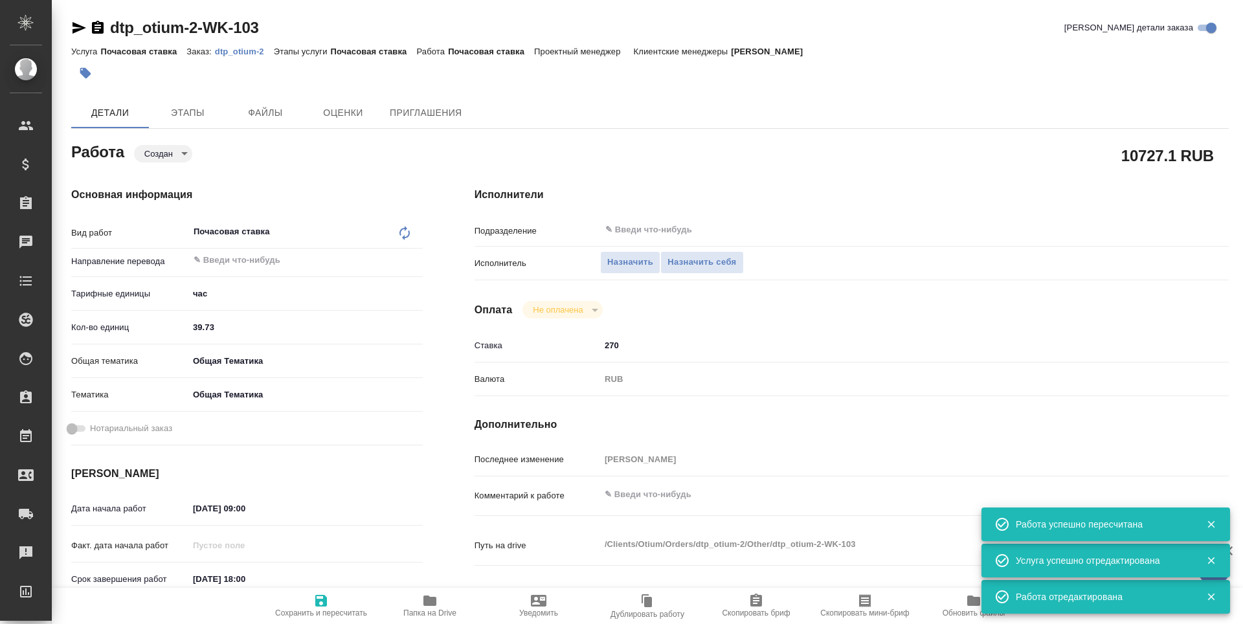
type input "created"
type textarea "Почасовая ставка"
type textarea "x"
type input "5a8b1489cc6b4906c91bfd93"
type input "39.73"
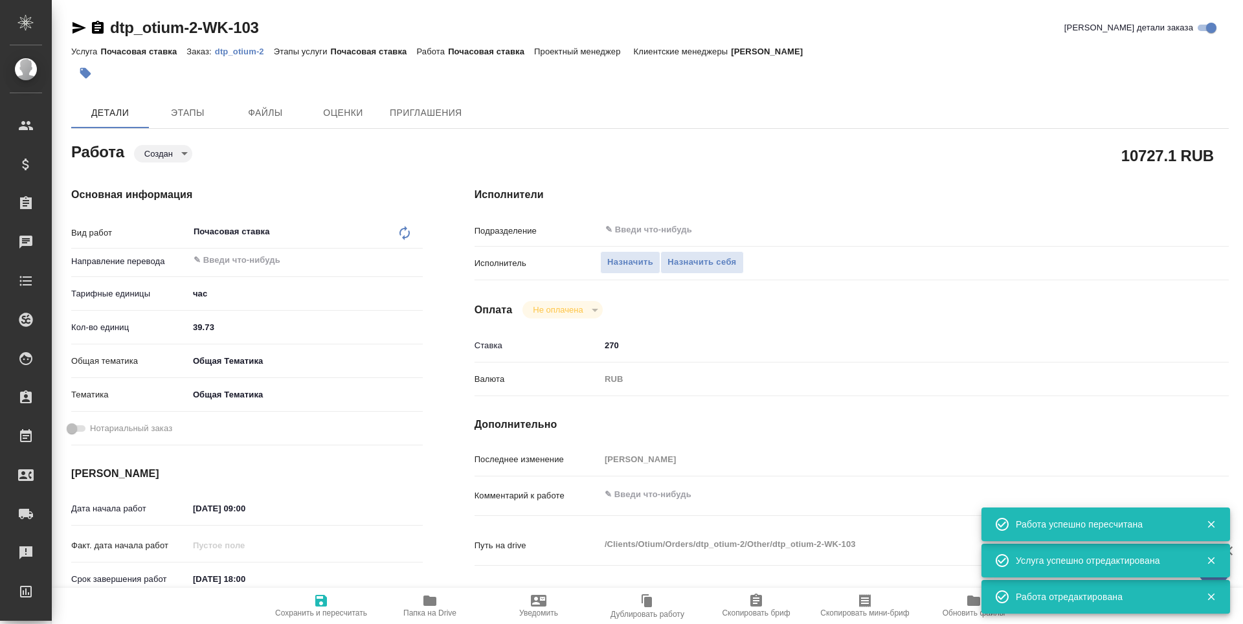
type input "obtem"
type input "6012b1ca196b0e5c9229a120"
type input "18.08.2025 09:00"
type input "24.08.2025 18:00"
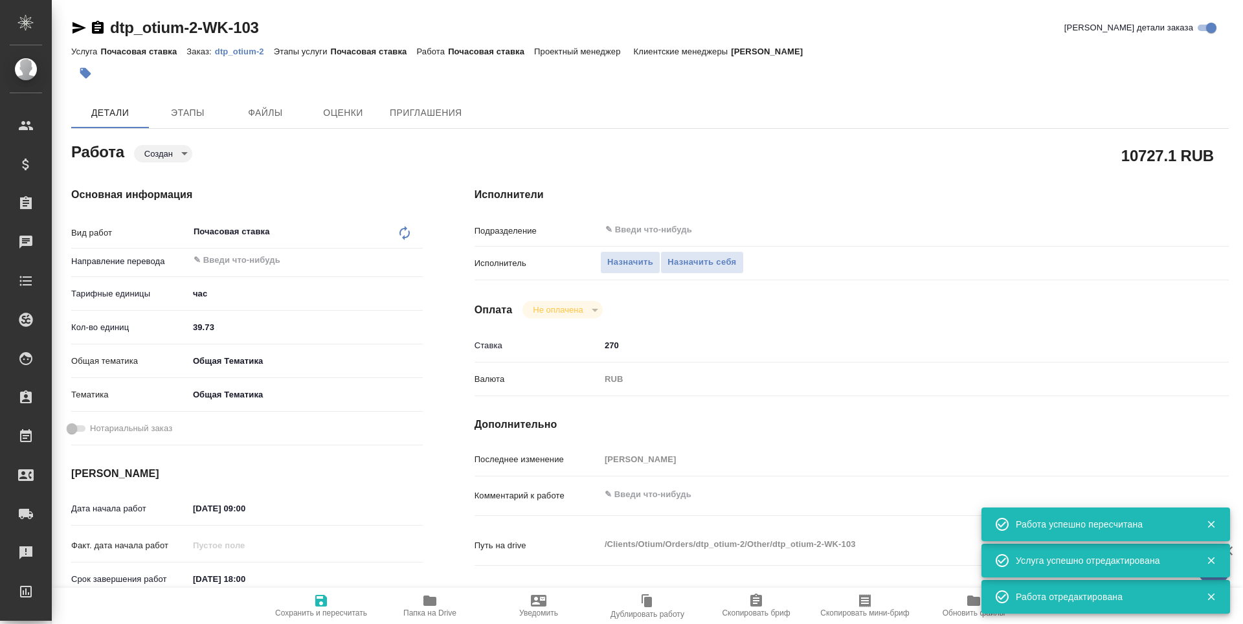
type input "notPayed"
type input "270"
type input "RUB"
type input "[PERSON_NAME]"
type textarea "x"
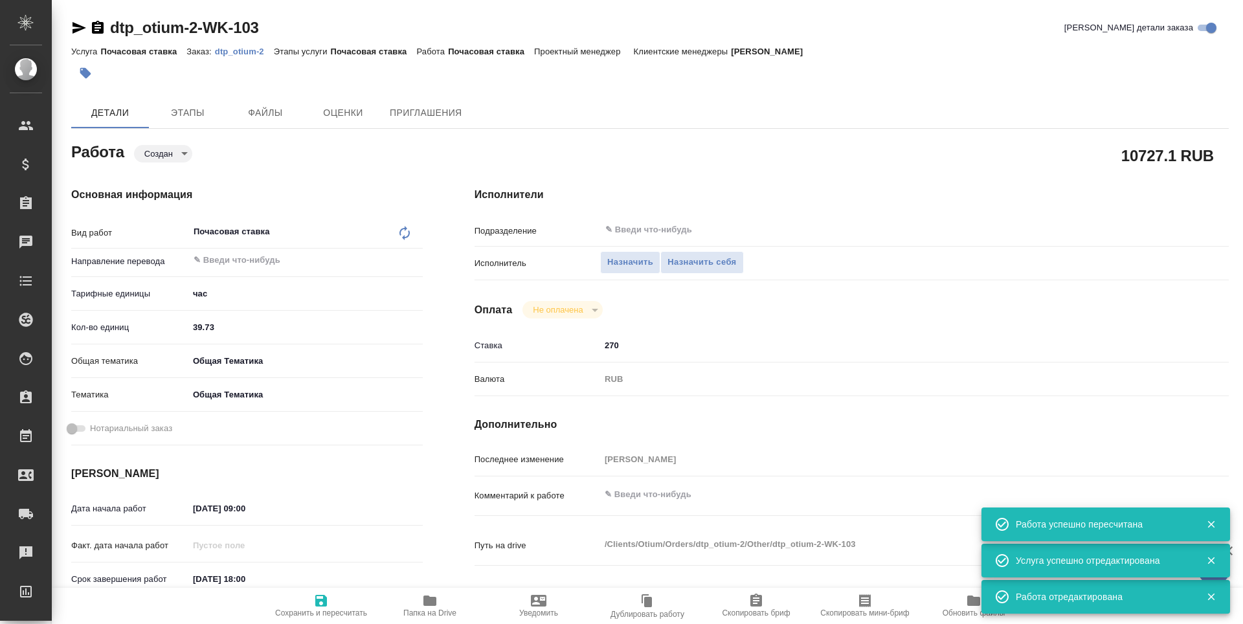
type textarea "/Clients/Оtium/Orders/dtp_otium-2/Other/dtp_otium-2-WK-103"
type textarea "x"
type input "dtp_otium-2"
type input "Почасовая ставка"
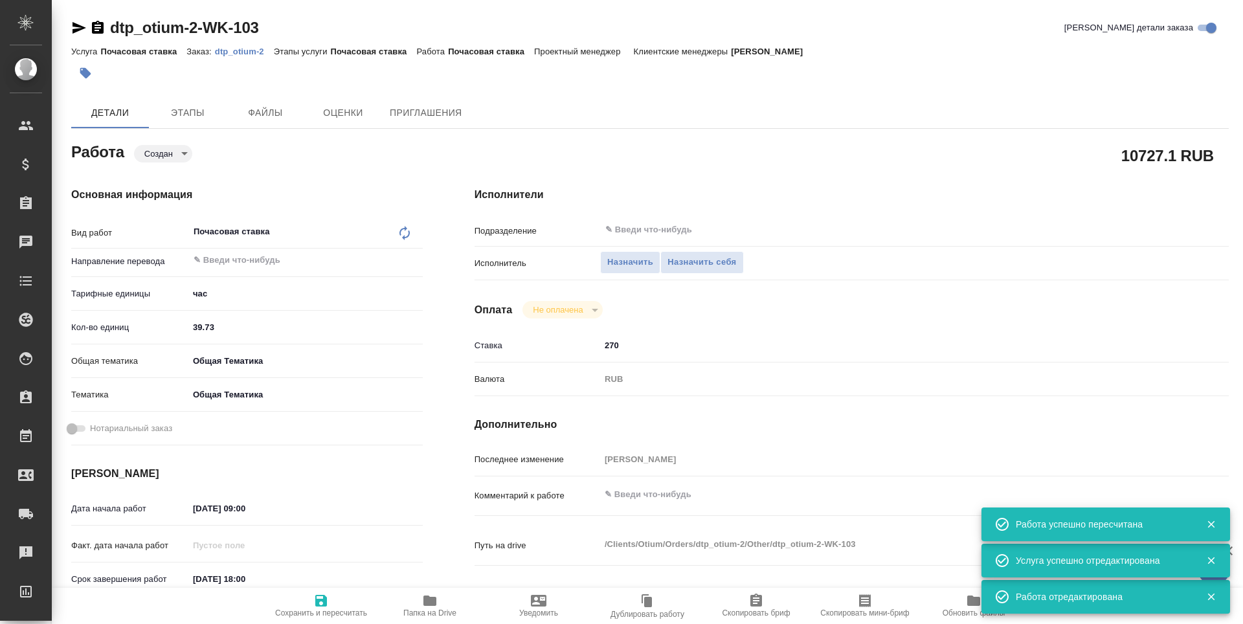
type input "[PERSON_NAME]"
type input "/Clients/Оtium/Orders/dtp_otium-2"
type textarea "x"
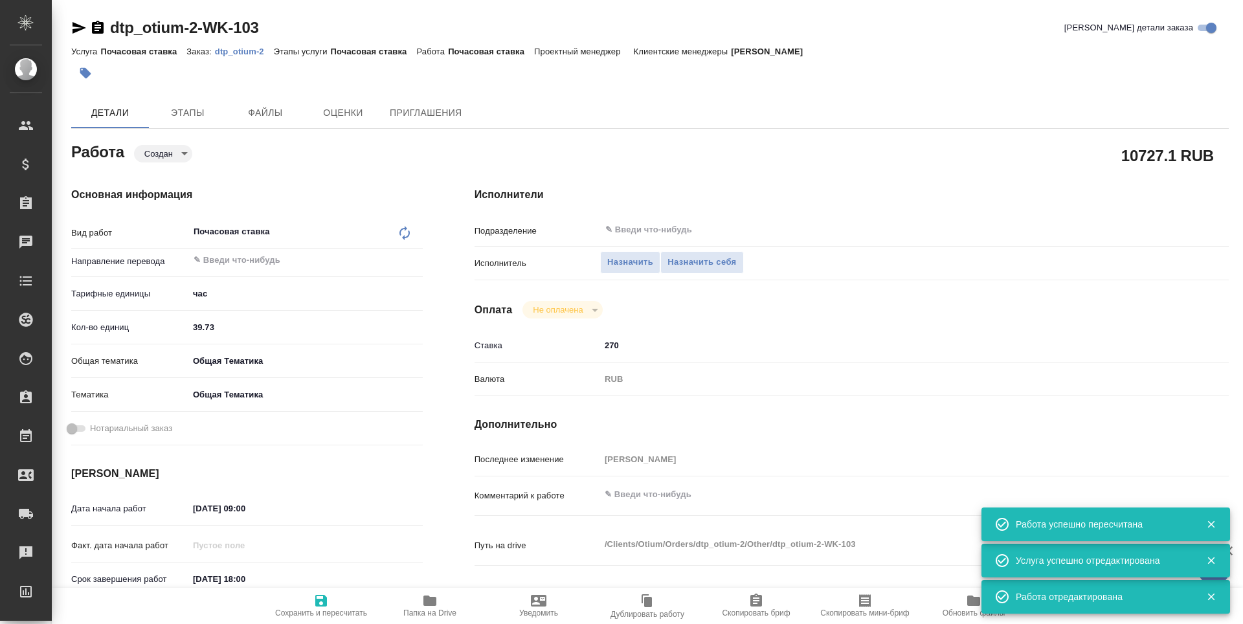
type textarea "x"
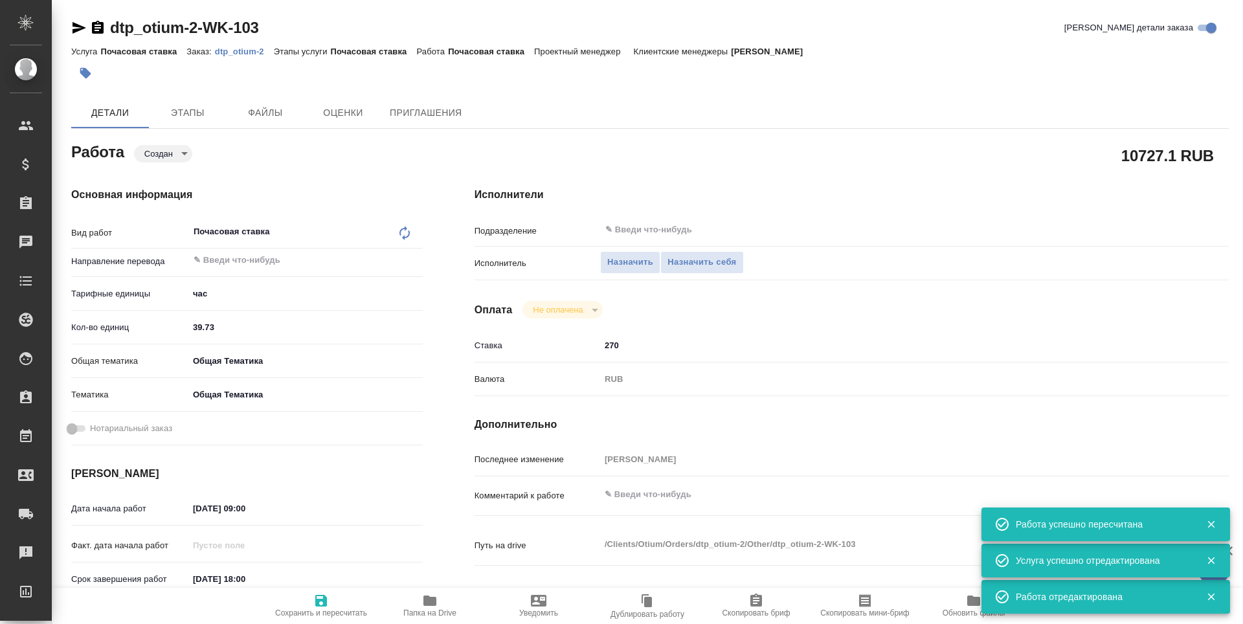
type textarea "x"
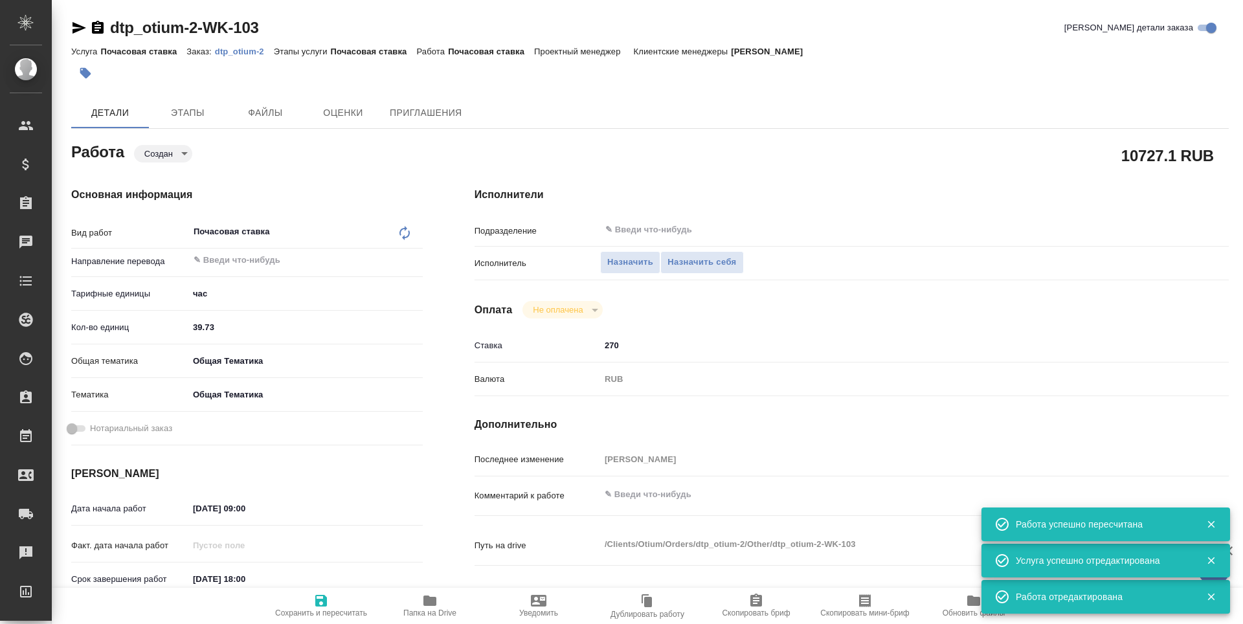
type textarea "x"
click at [220, 512] on input "18.08.2025 09:00" at bounding box center [244, 508] width 113 height 19
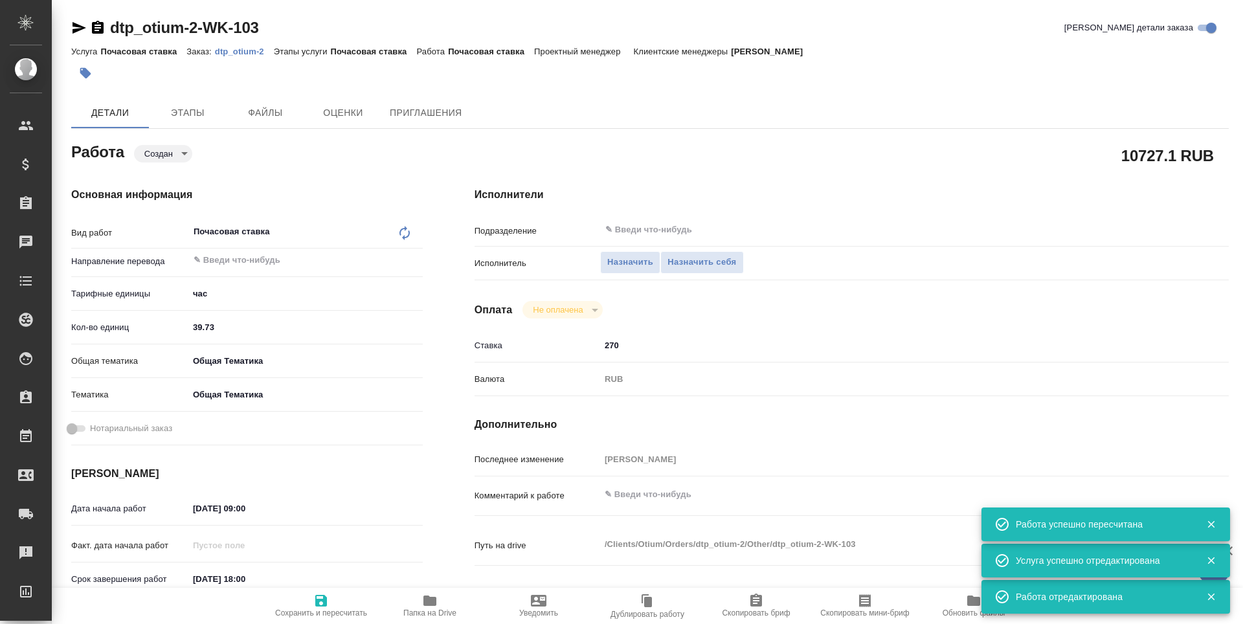
type textarea "x"
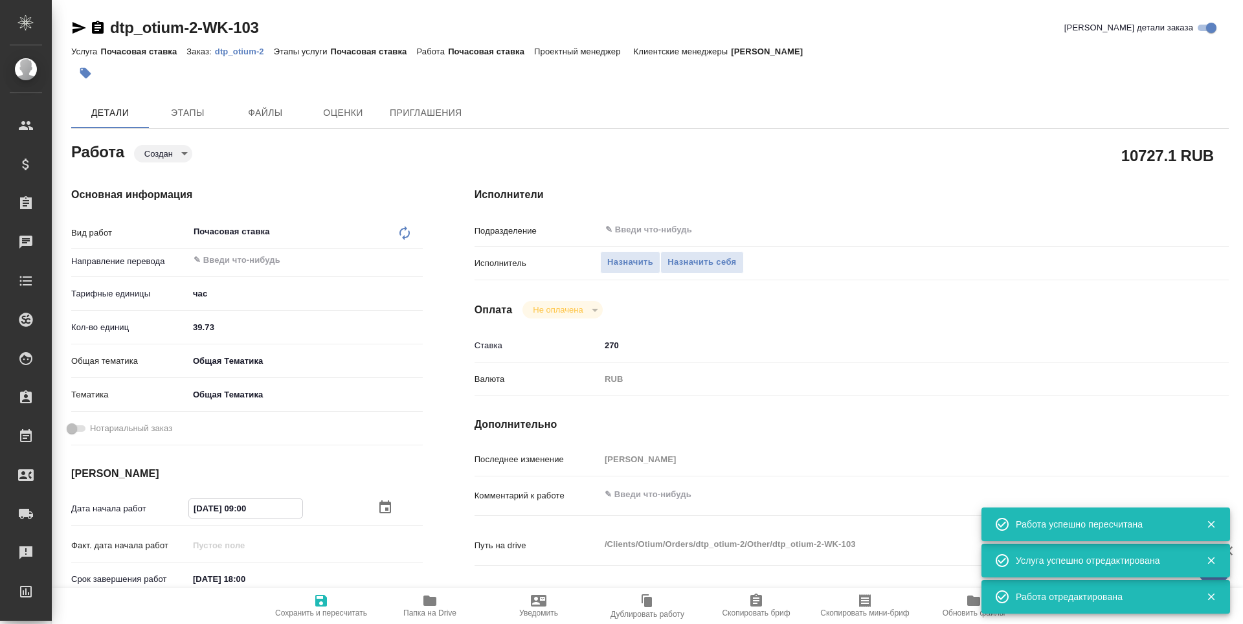
type textarea "x"
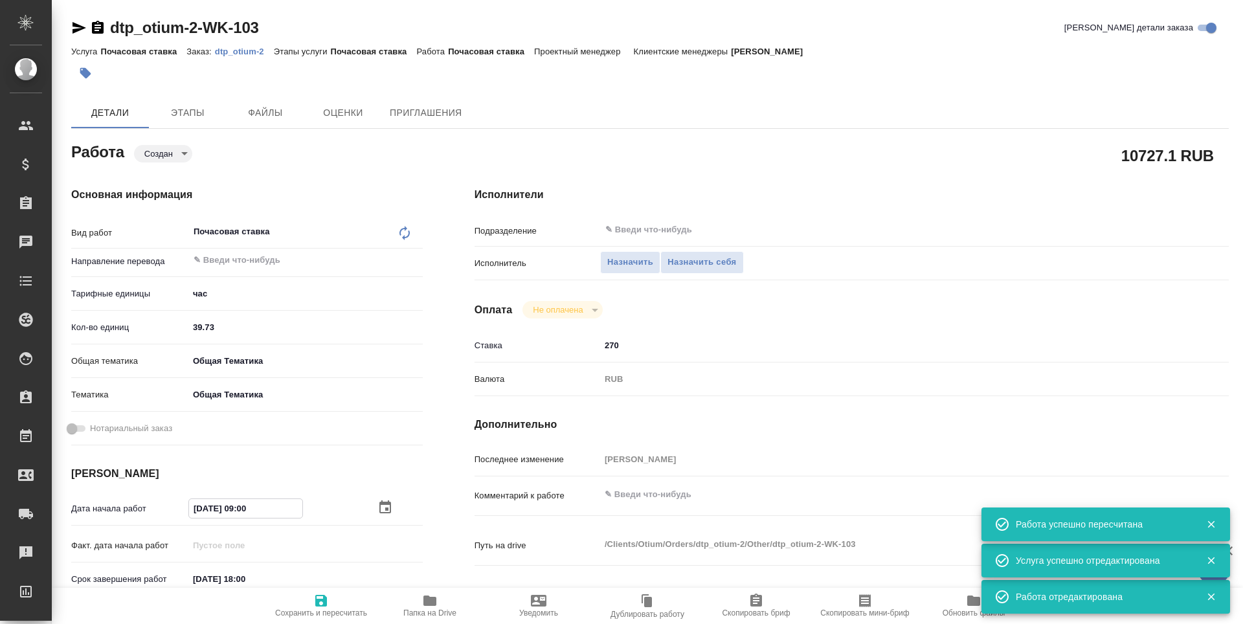
click at [381, 508] on icon "button" at bounding box center [386, 508] width 16 height 16
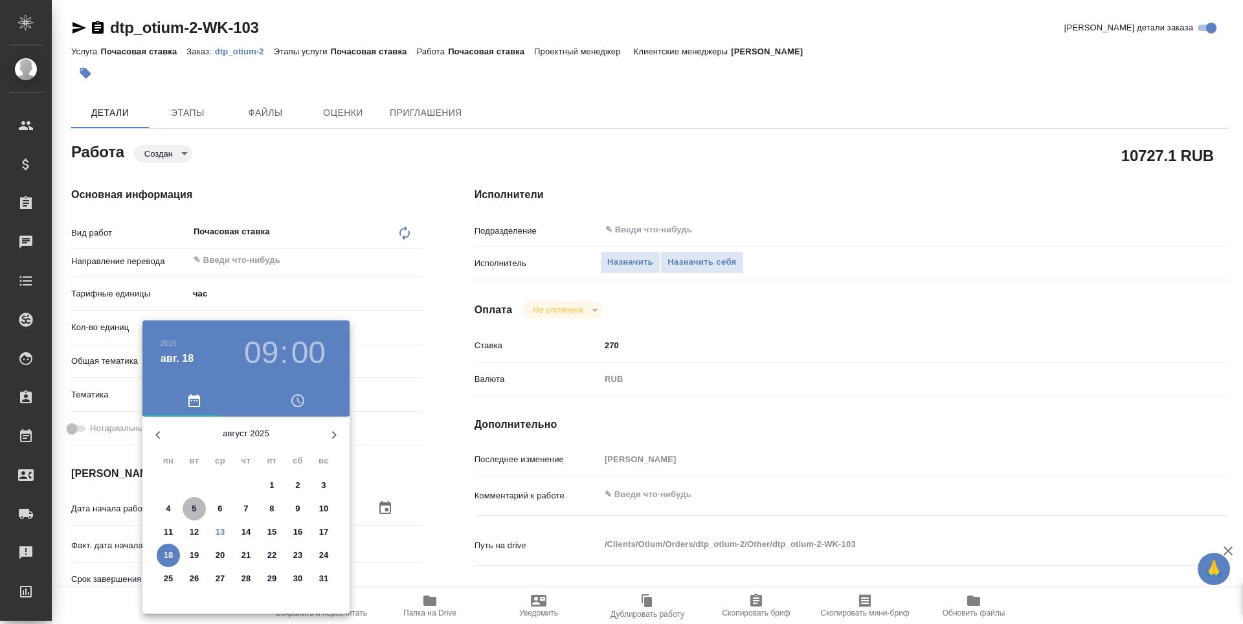
click at [188, 506] on span "5" at bounding box center [194, 509] width 23 height 13
type textarea "x"
type input "05.08.2025 09:00"
type textarea "x"
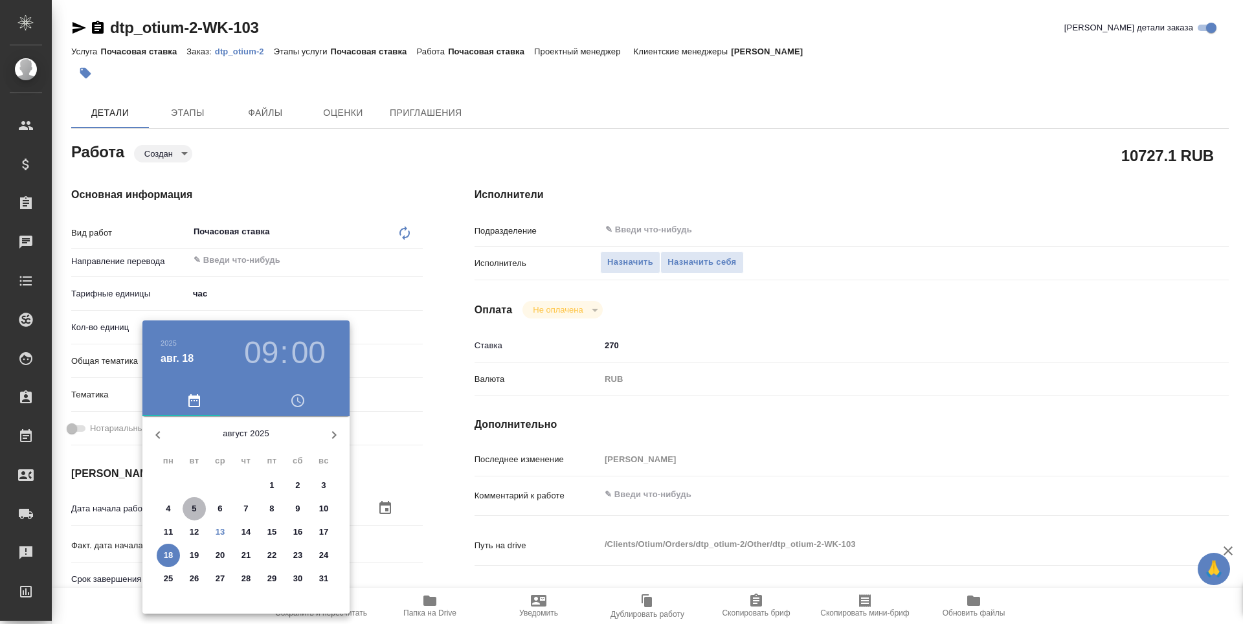
type textarea "x"
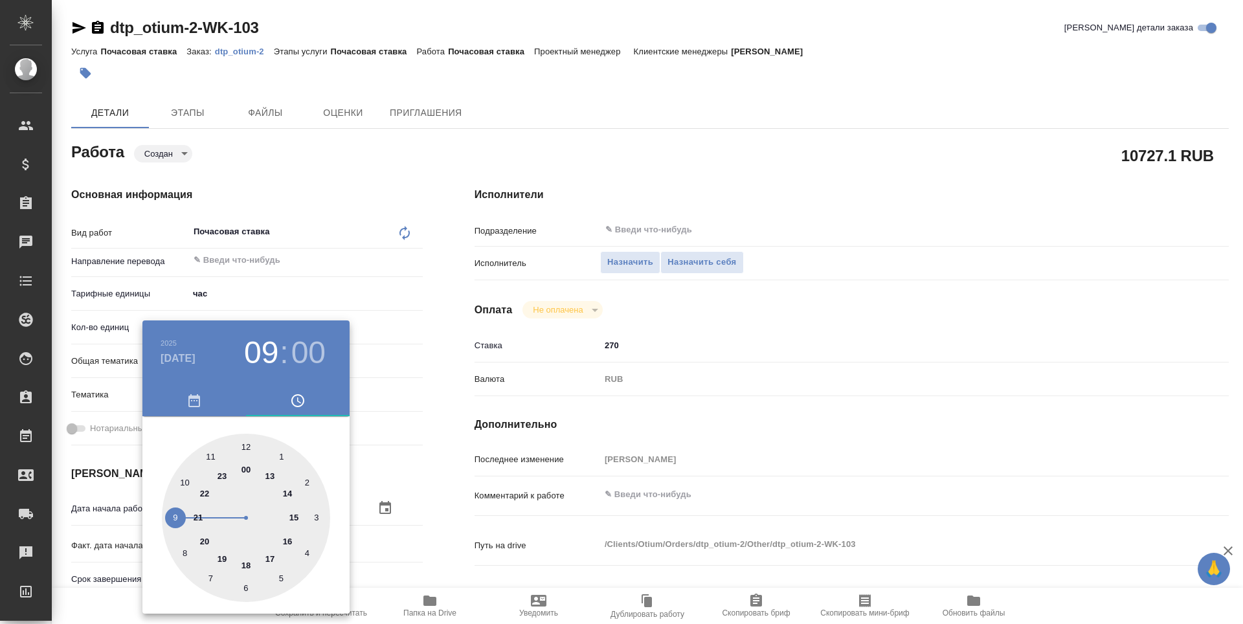
click at [417, 522] on div at bounding box center [621, 312] width 1243 height 624
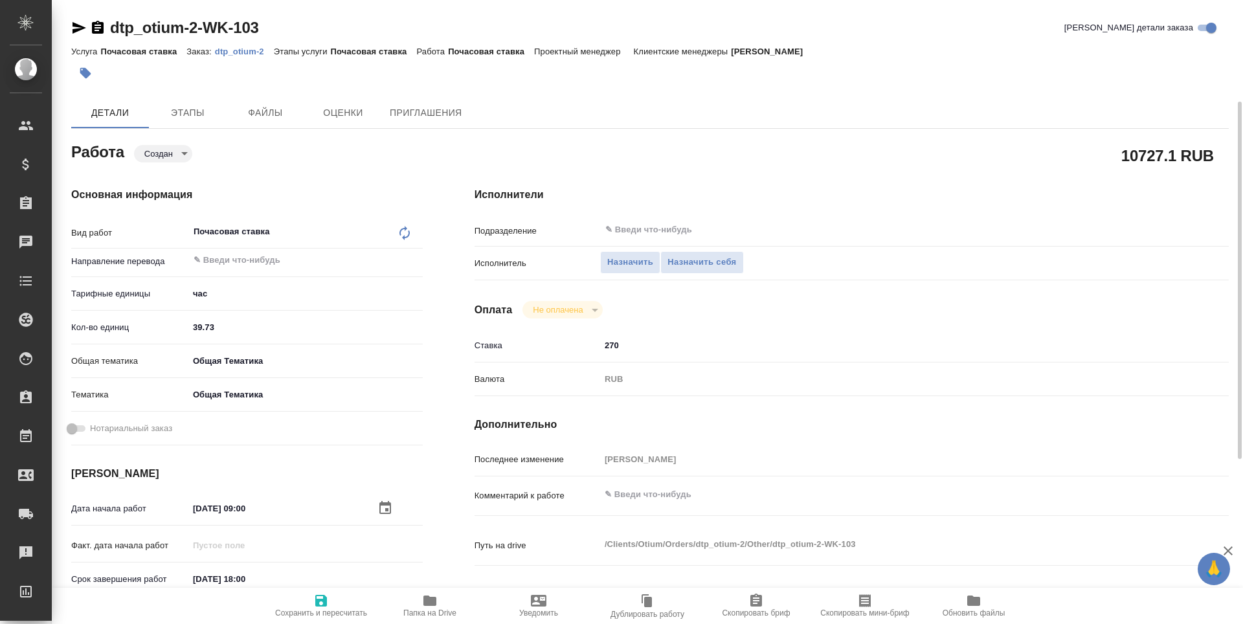
scroll to position [65, 0]
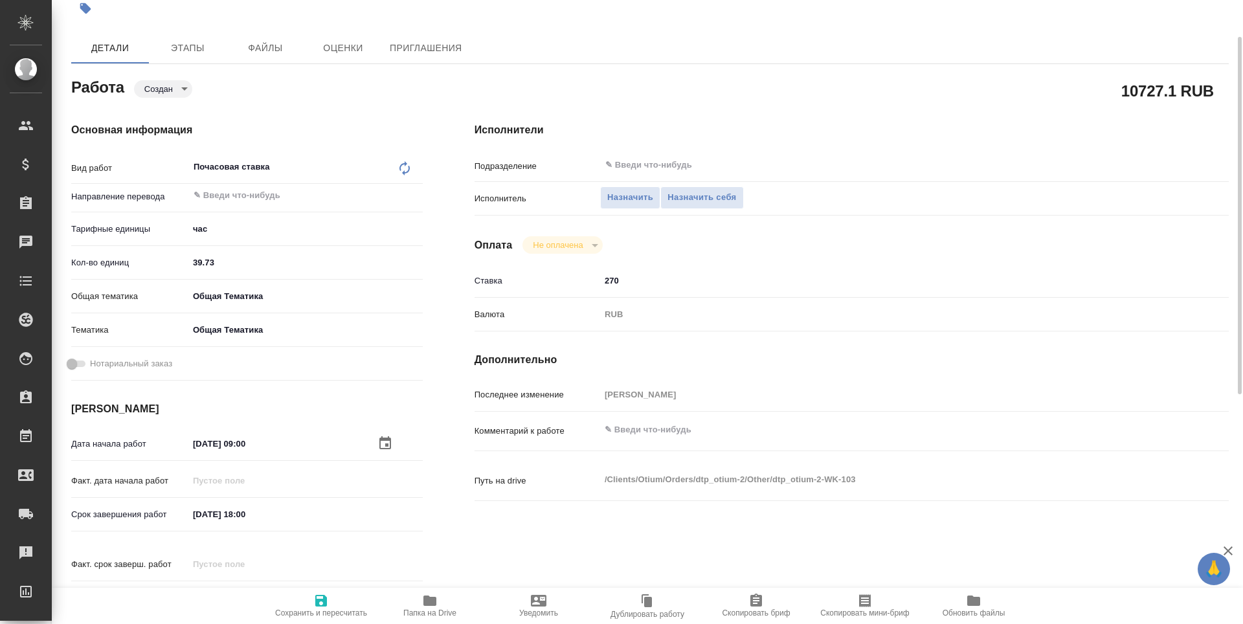
click at [240, 514] on input "24.08.2025 18:00" at bounding box center [244, 514] width 113 height 19
click at [381, 509] on icon "button" at bounding box center [385, 512] width 12 height 13
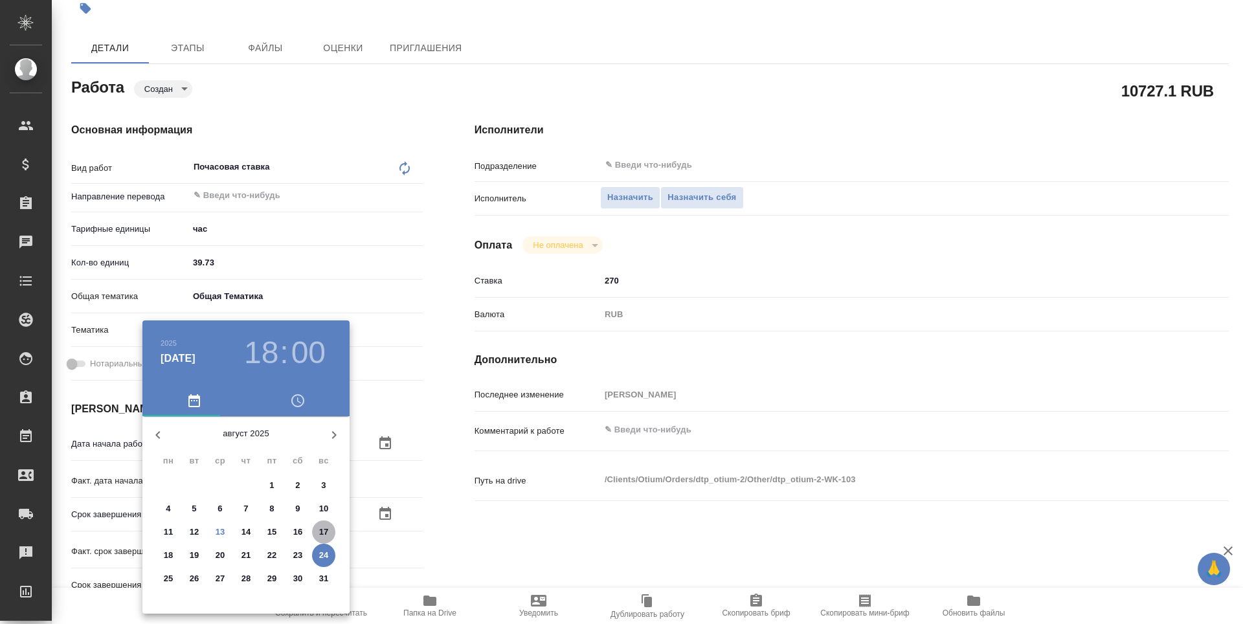
click at [320, 532] on p "17" at bounding box center [324, 532] width 10 height 13
type textarea "x"
type input "17.08.2025 18:00"
type textarea "x"
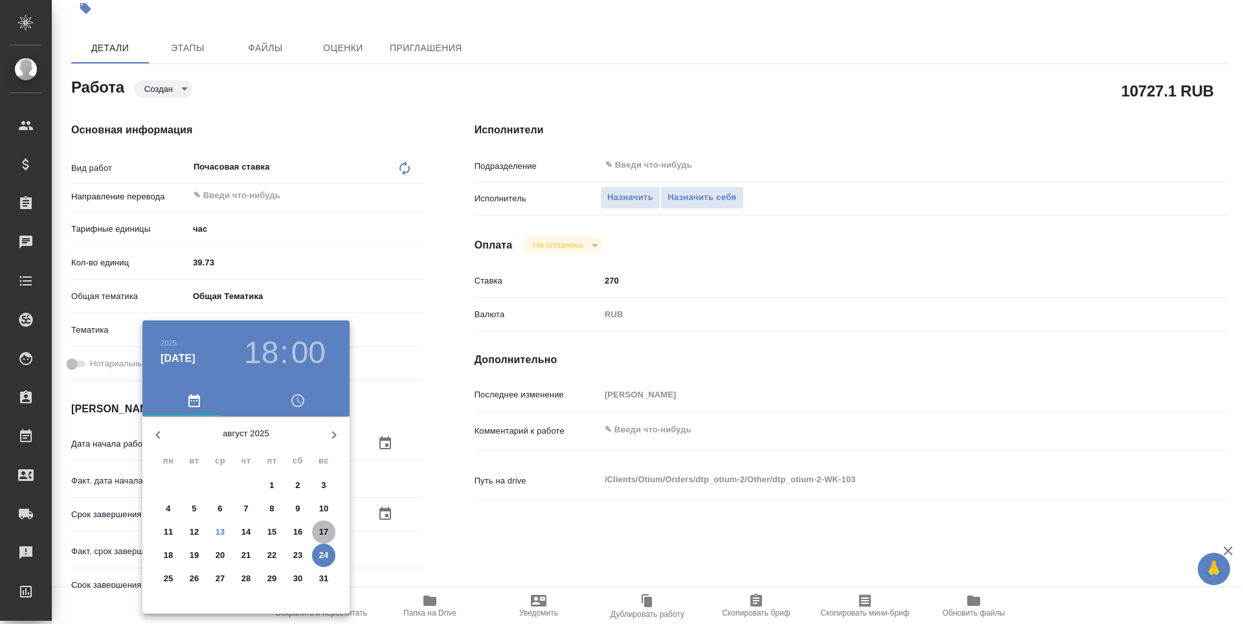
type textarea "x"
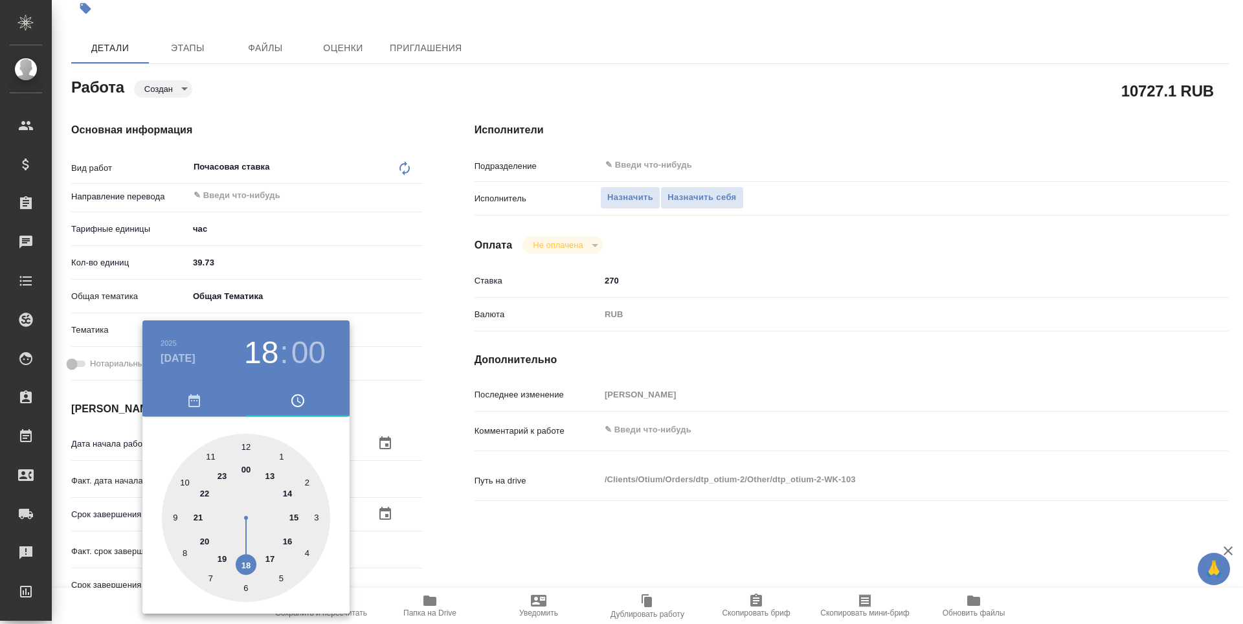
click at [510, 532] on div at bounding box center [621, 312] width 1243 height 624
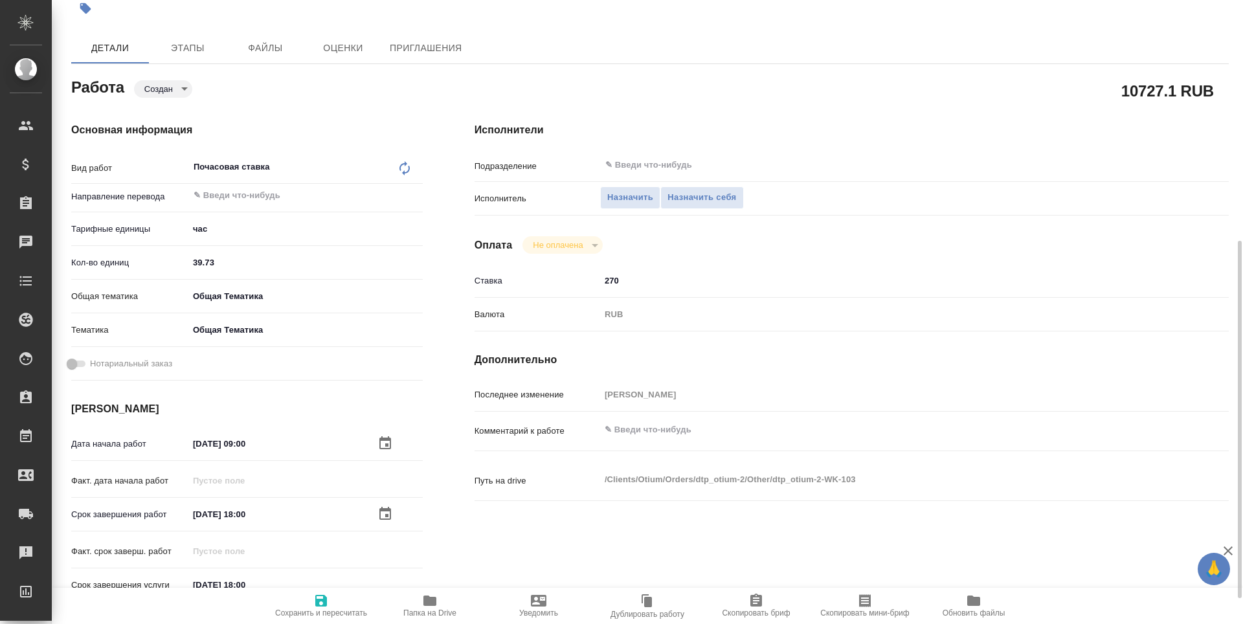
scroll to position [259, 0]
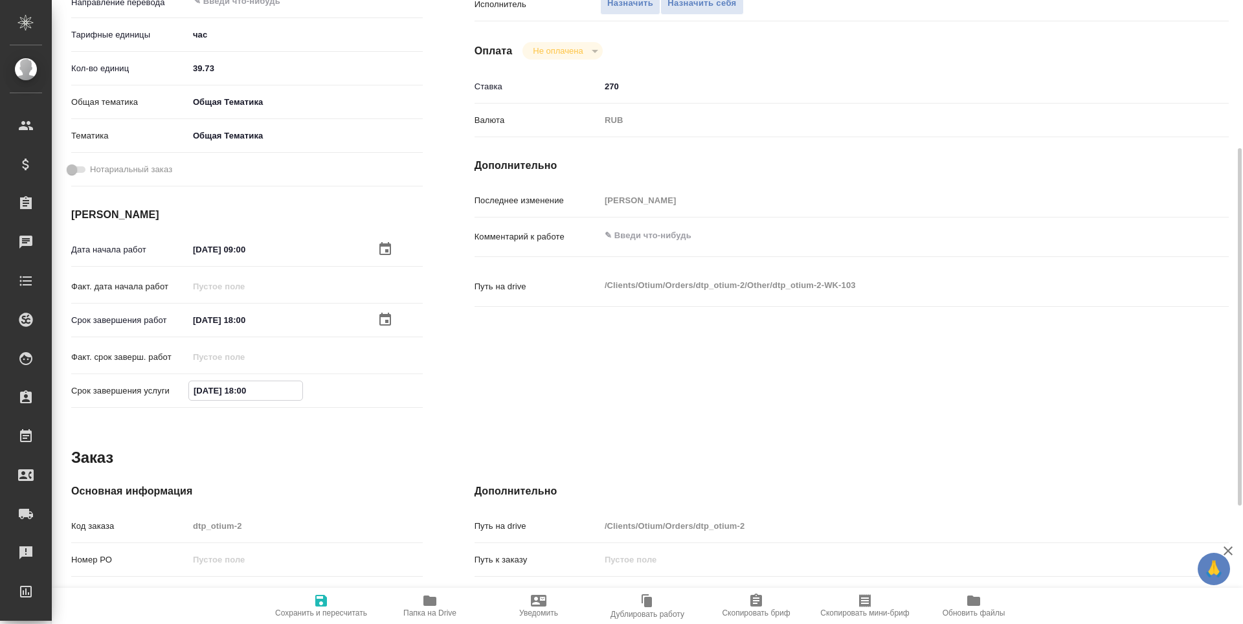
click at [238, 392] on input "24.08.2025 18:00" at bounding box center [245, 390] width 113 height 19
click at [383, 393] on icon "button" at bounding box center [386, 391] width 16 height 16
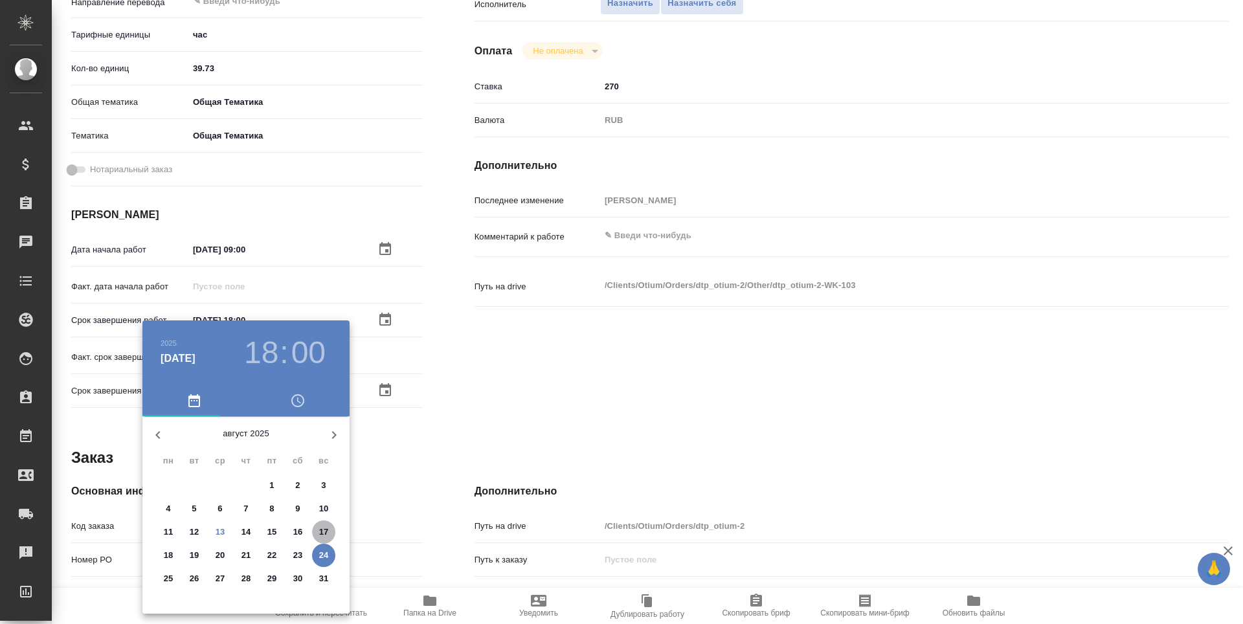
click at [325, 530] on p "17" at bounding box center [324, 532] width 10 height 13
type textarea "x"
type input "17.08.2025 18:00"
type textarea "x"
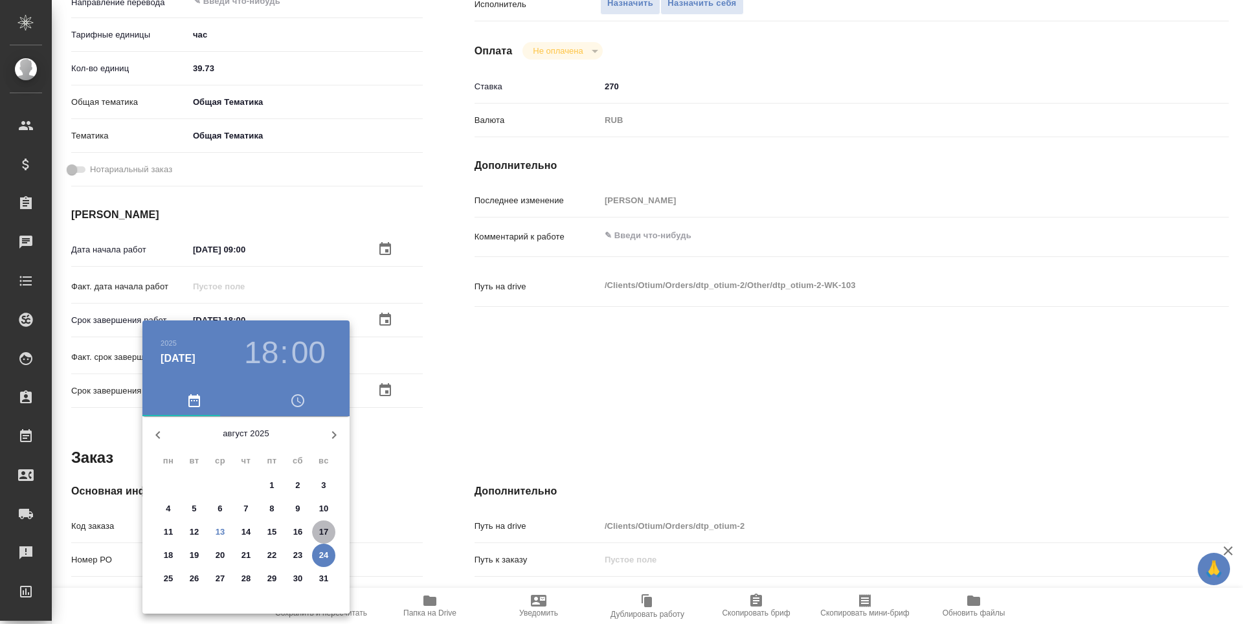
type textarea "x"
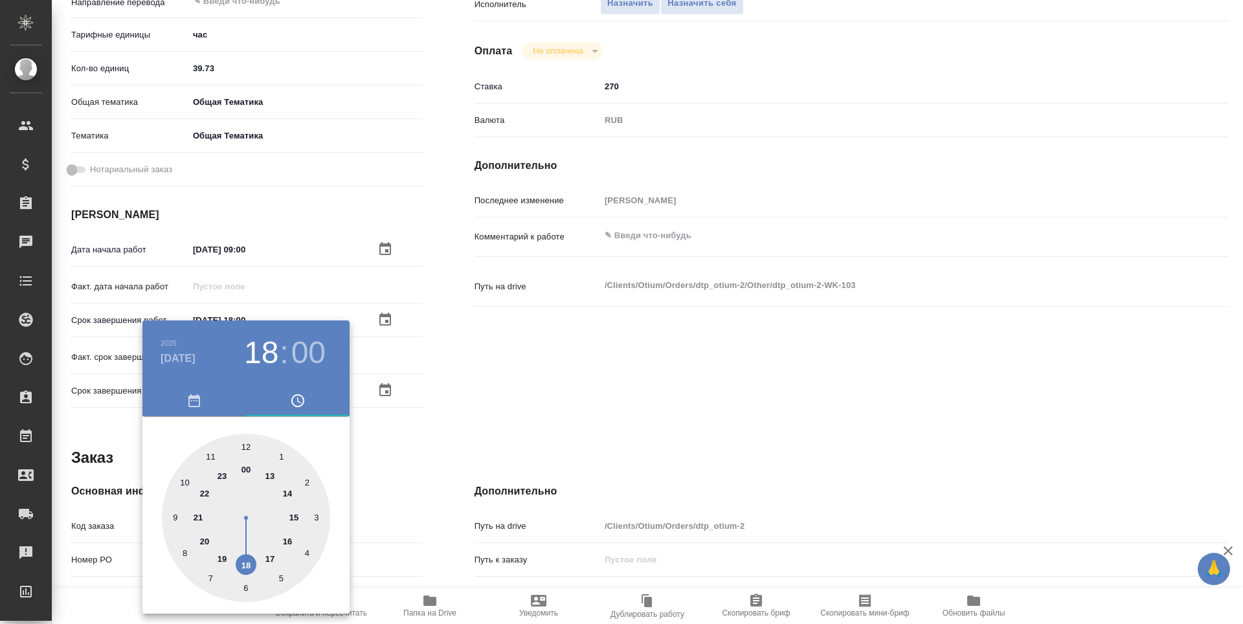
click at [522, 414] on div at bounding box center [621, 312] width 1243 height 624
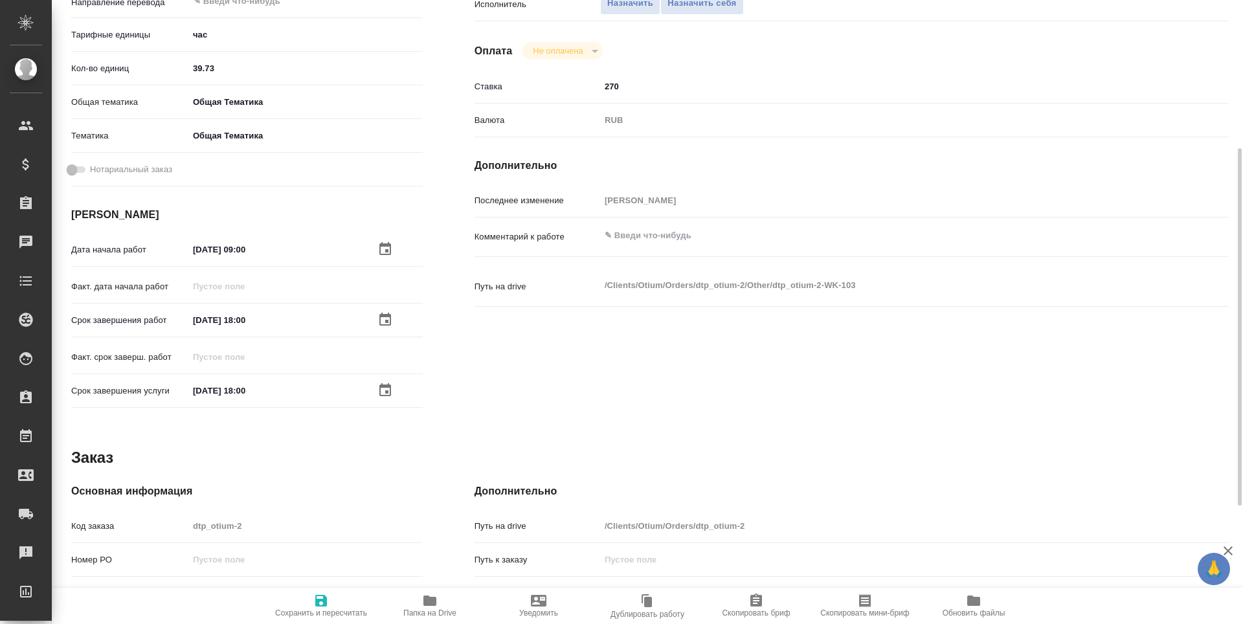
click at [323, 610] on span "Сохранить и пересчитать" at bounding box center [321, 613] width 92 height 9
type textarea "x"
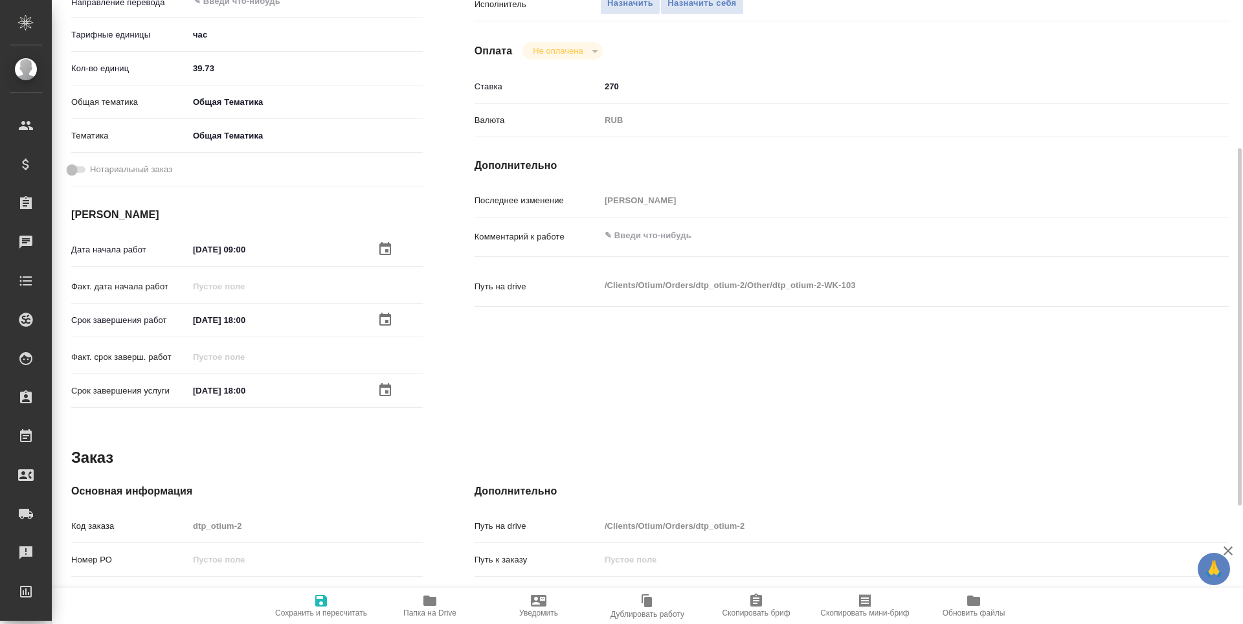
type textarea "x"
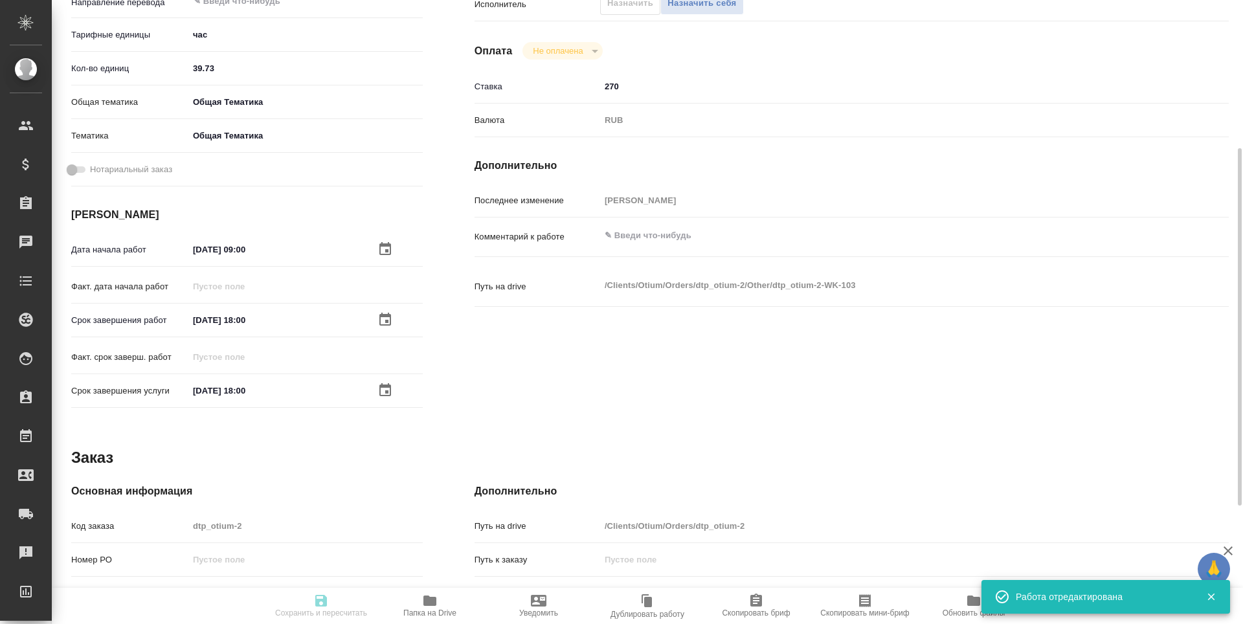
type textarea "x"
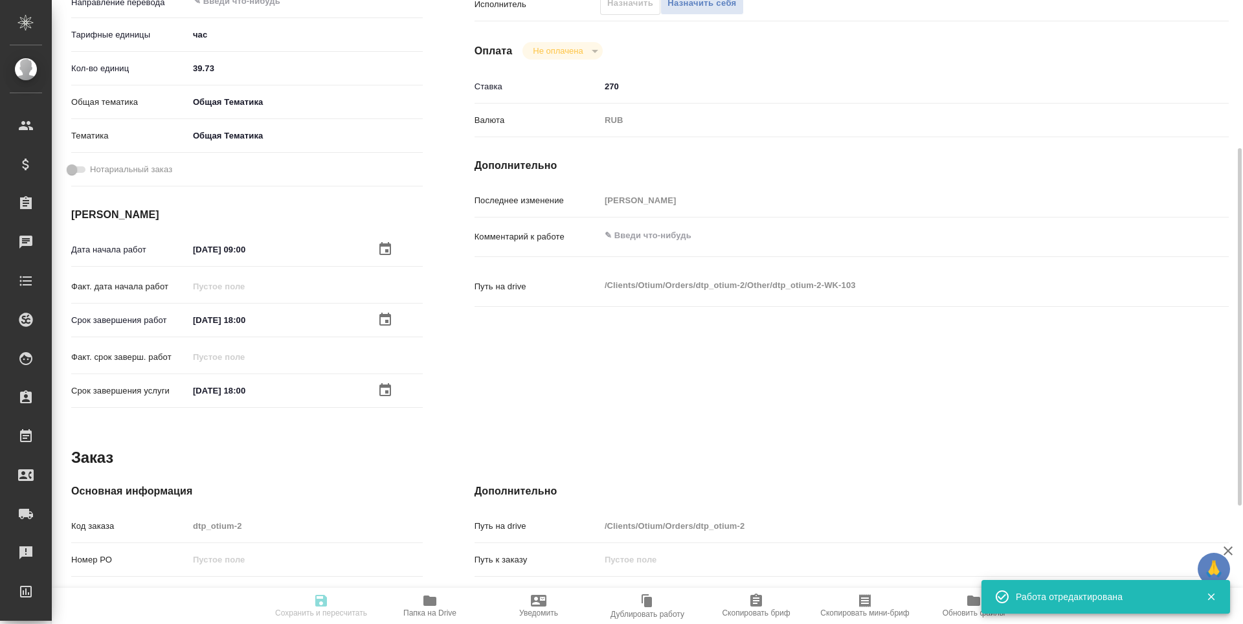
type textarea "x"
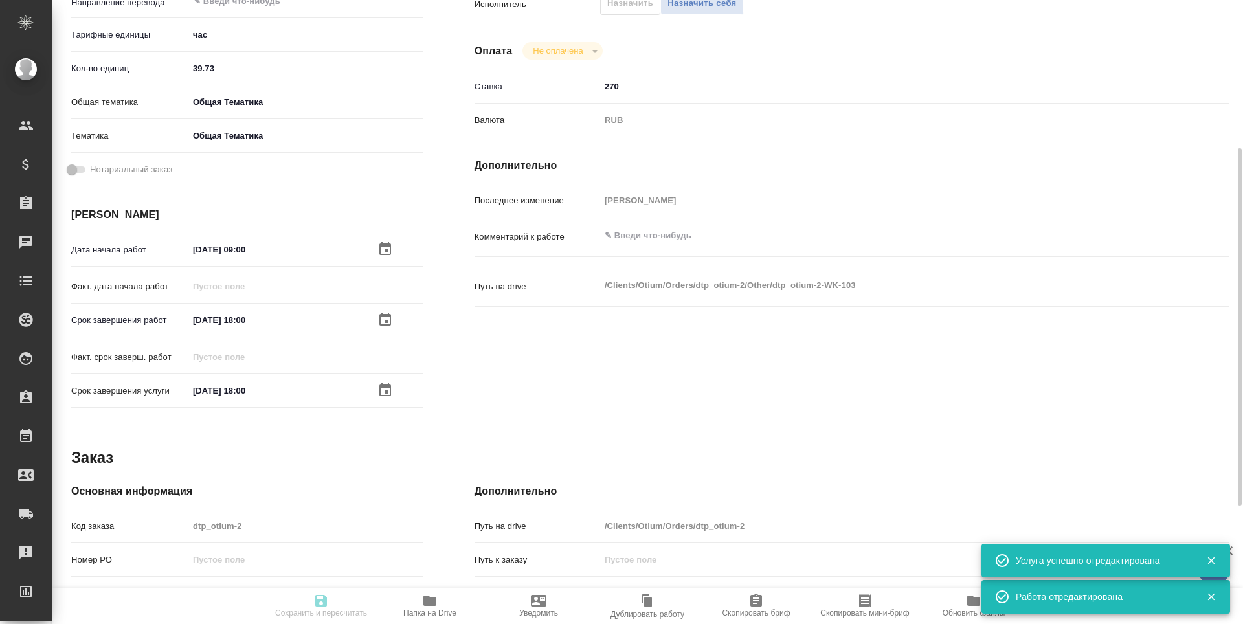
type input "created"
type textarea "Почасовая ставка"
type textarea "x"
type input "5a8b1489cc6b4906c91bfd93"
type input "39.73"
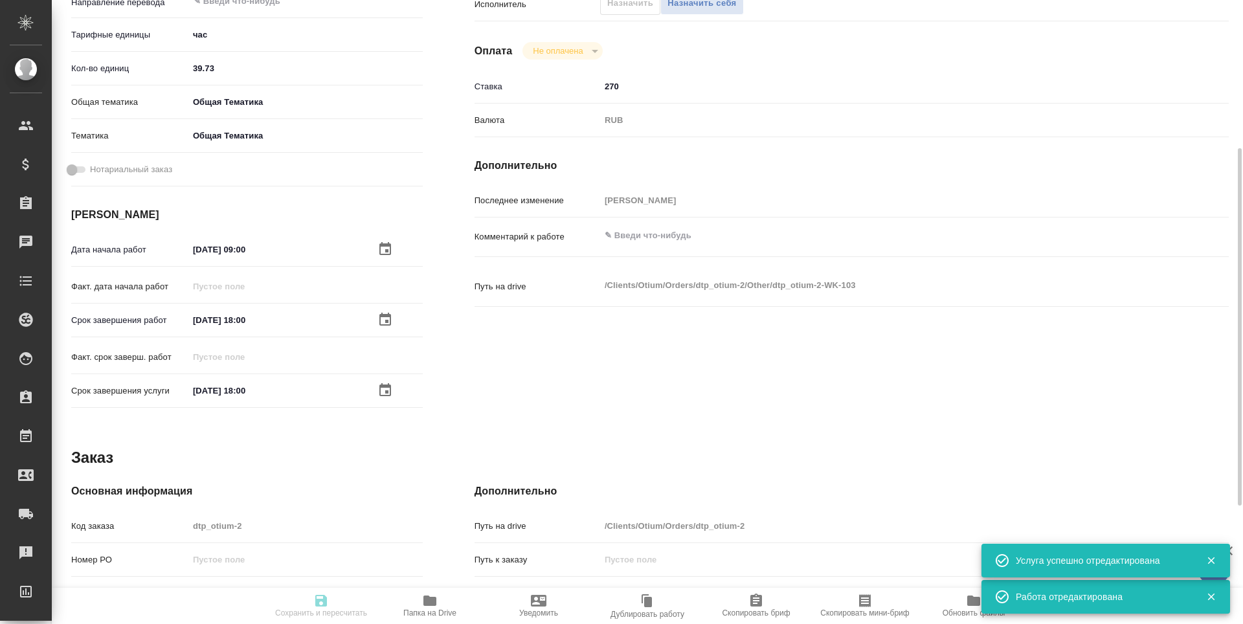
type input "obtem"
type input "6012b1ca196b0e5c9229a120"
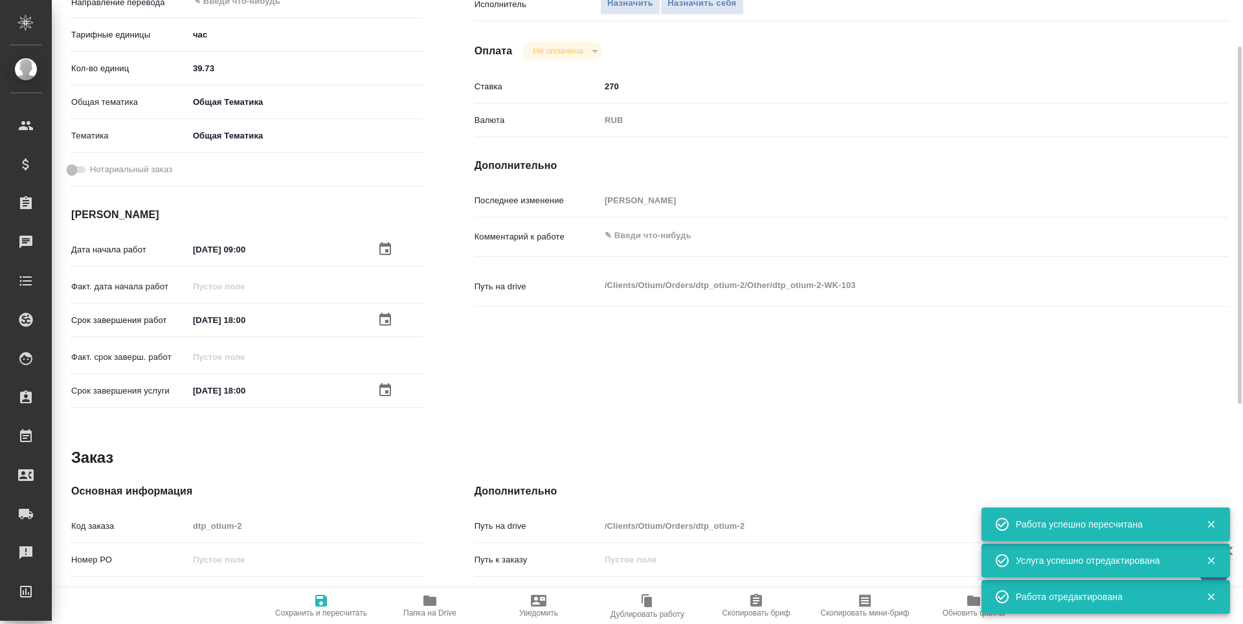
scroll to position [65, 0]
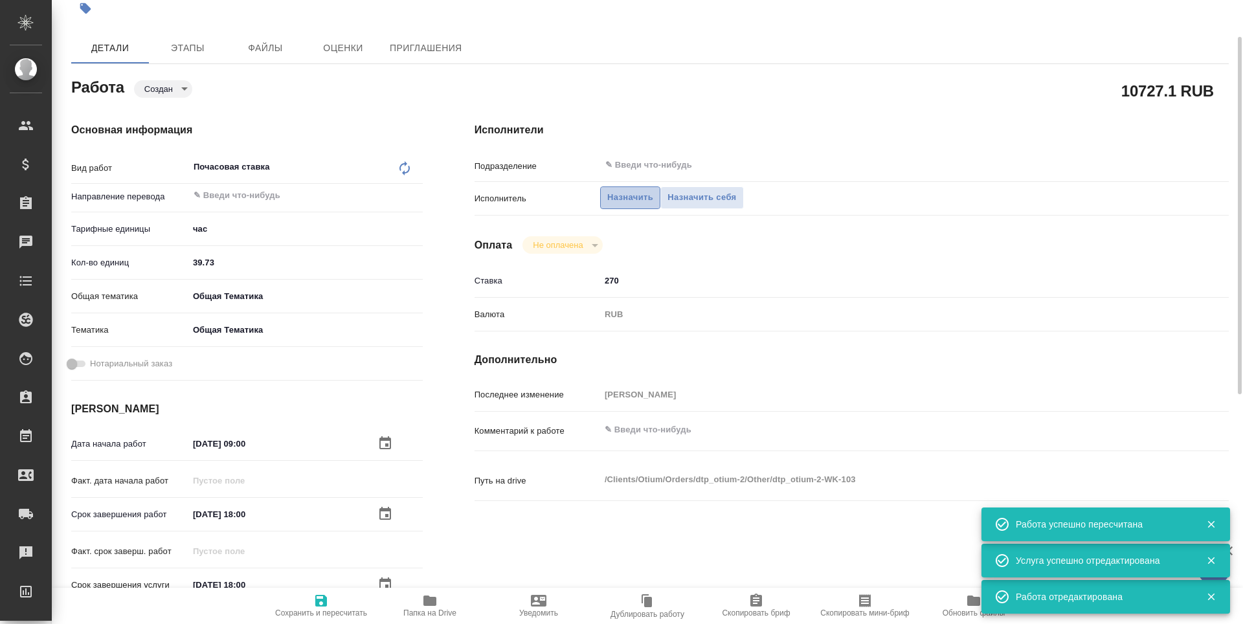
click at [609, 201] on span "Назначить" at bounding box center [630, 197] width 46 height 15
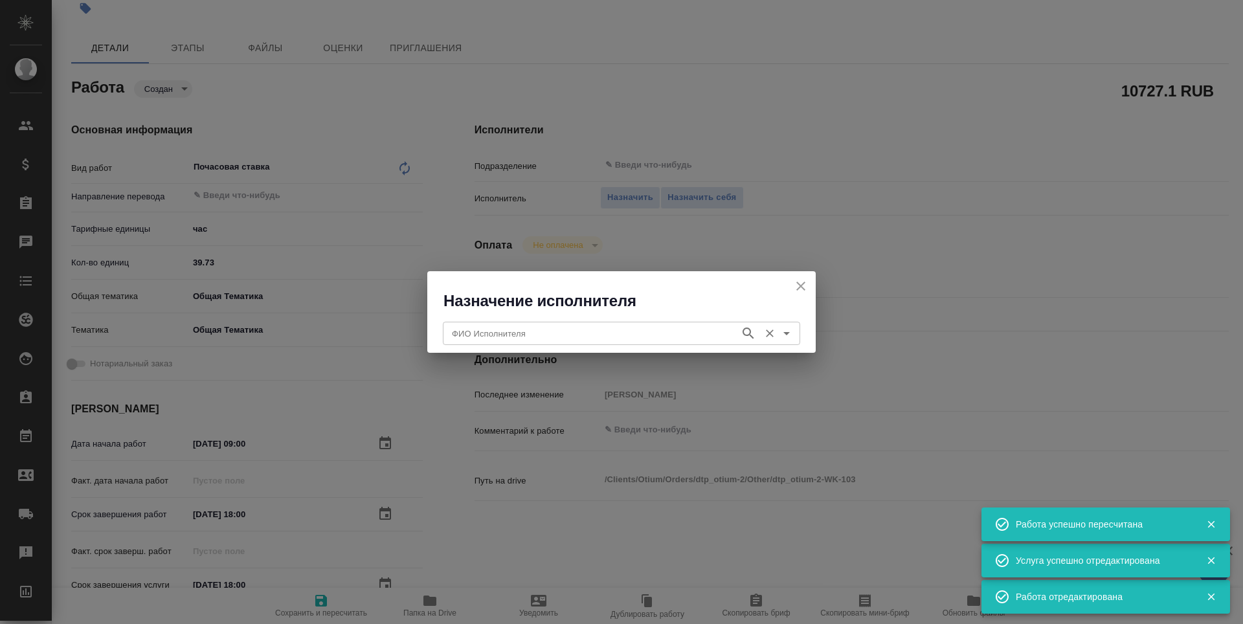
click at [461, 335] on input "ФИО Исполнителя" at bounding box center [590, 334] width 287 height 16
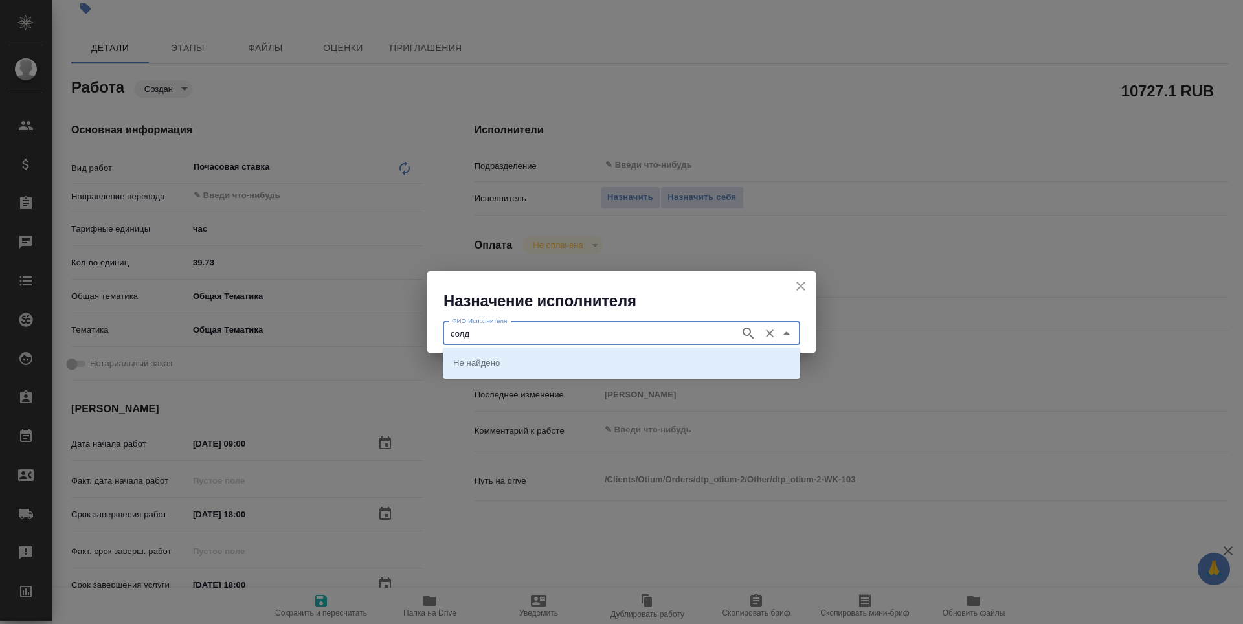
click at [753, 334] on icon "button" at bounding box center [749, 334] width 16 height 16
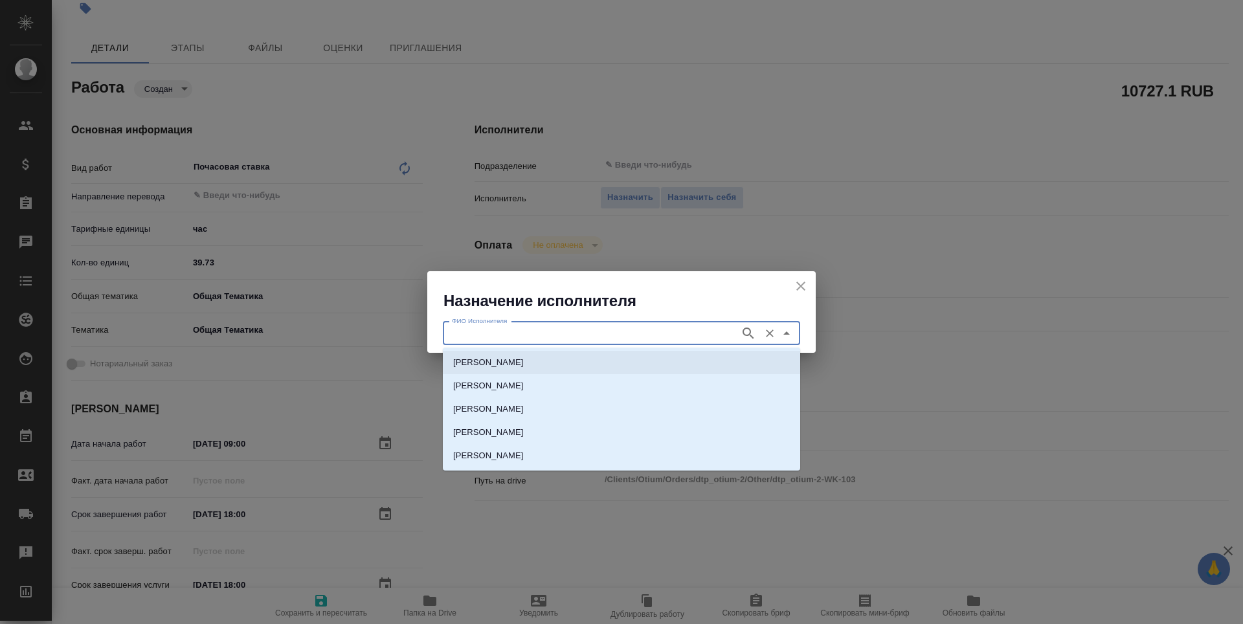
click at [655, 361] on li "Солдатенкова Татьяна Михайловна" at bounding box center [621, 362] width 357 height 23
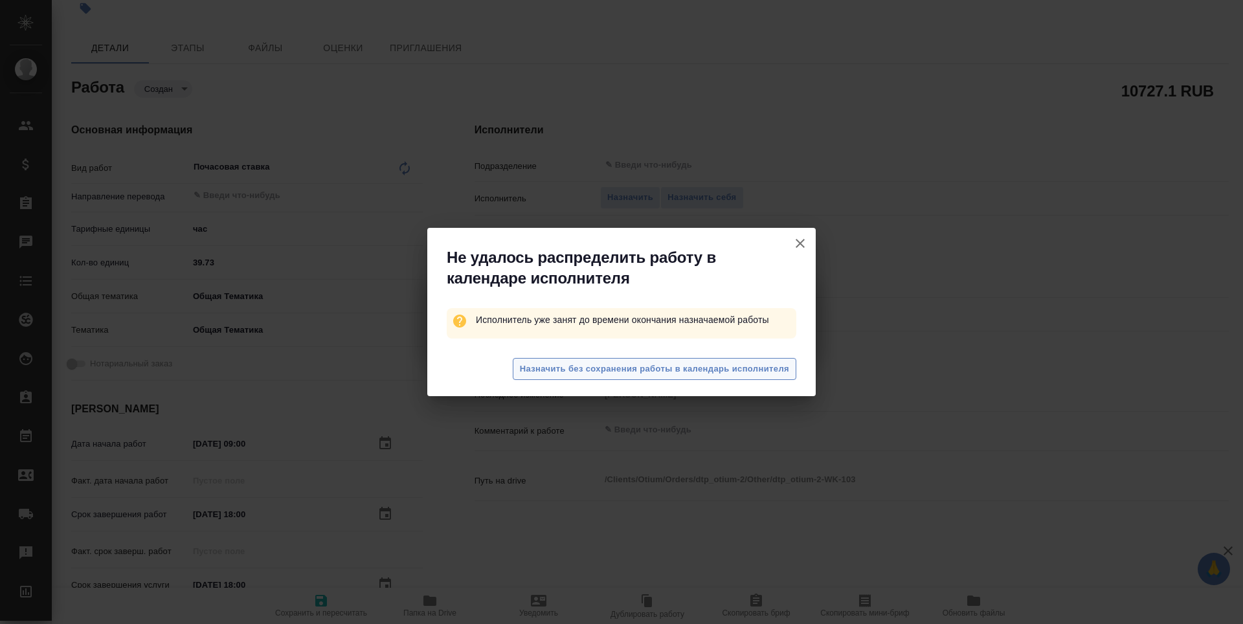
click at [655, 370] on span "Назначить без сохранения работы в календарь исполнителя" at bounding box center [654, 369] width 269 height 15
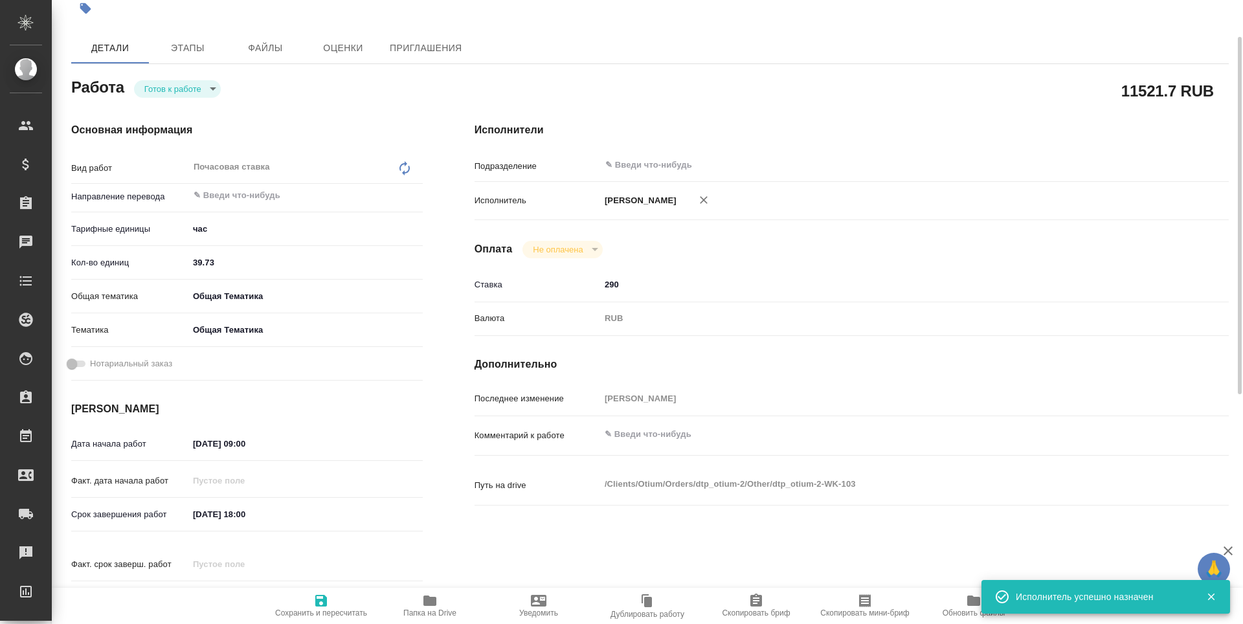
click at [331, 611] on span "Сохранить и пересчитать" at bounding box center [321, 613] width 92 height 9
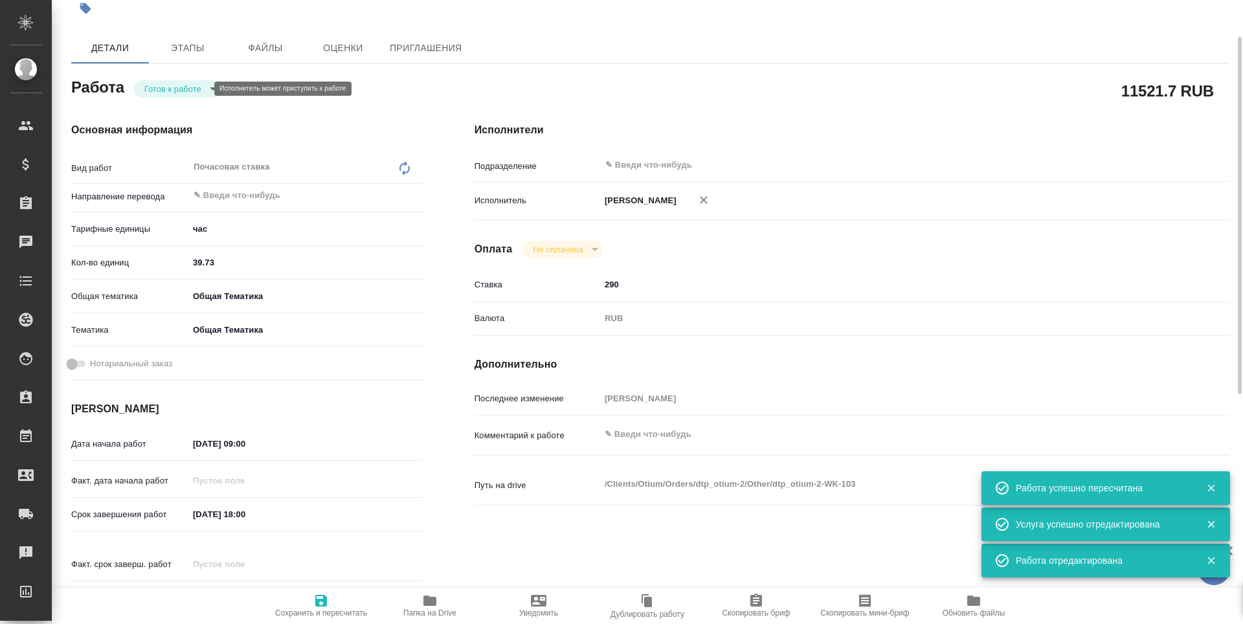
click at [166, 90] on body "🙏 .cls-1 fill:#fff; AWATERA Третьякова Наталия n.tretyakova Клиенты Спецификаци…" at bounding box center [621, 312] width 1243 height 624
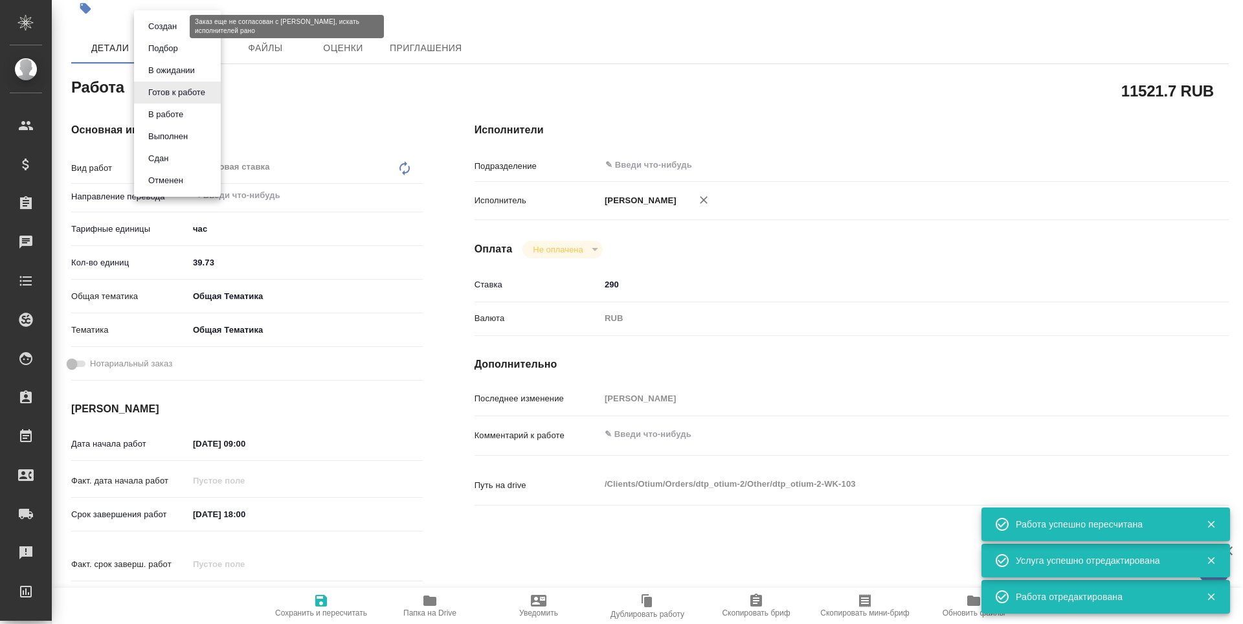
click at [163, 24] on button "Создан" at bounding box center [162, 26] width 36 height 14
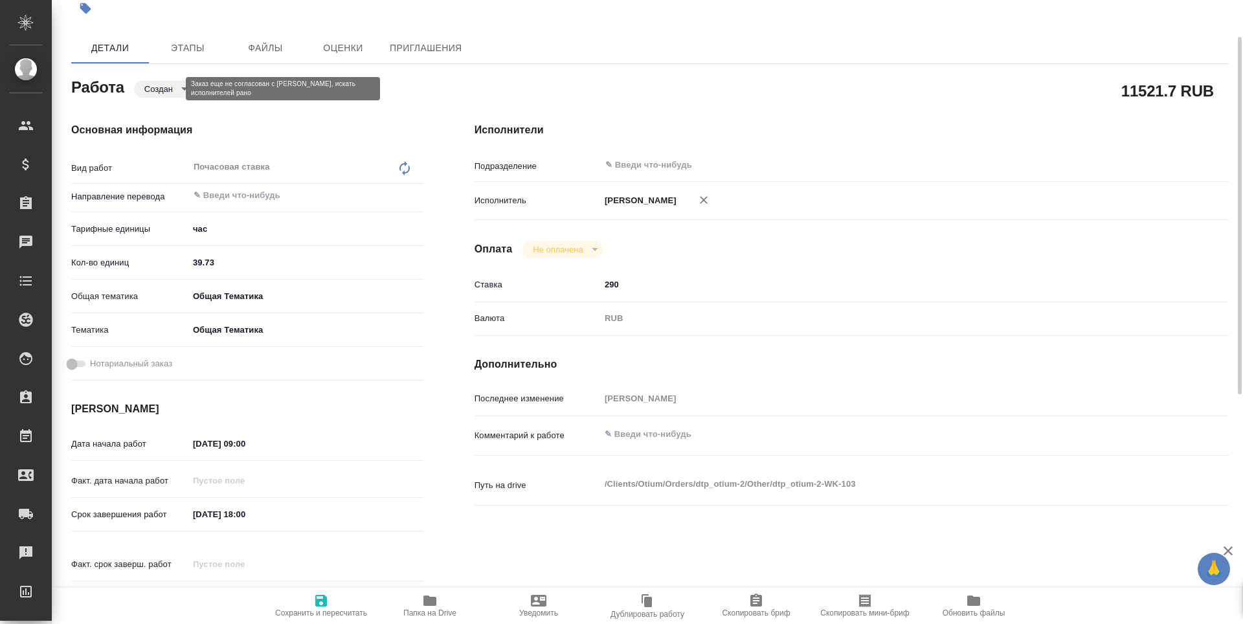
click at [170, 86] on body "🙏 .cls-1 fill:#fff; AWATERA Третьякова Наталия n.tretyakova Клиенты Спецификаци…" at bounding box center [621, 312] width 1243 height 624
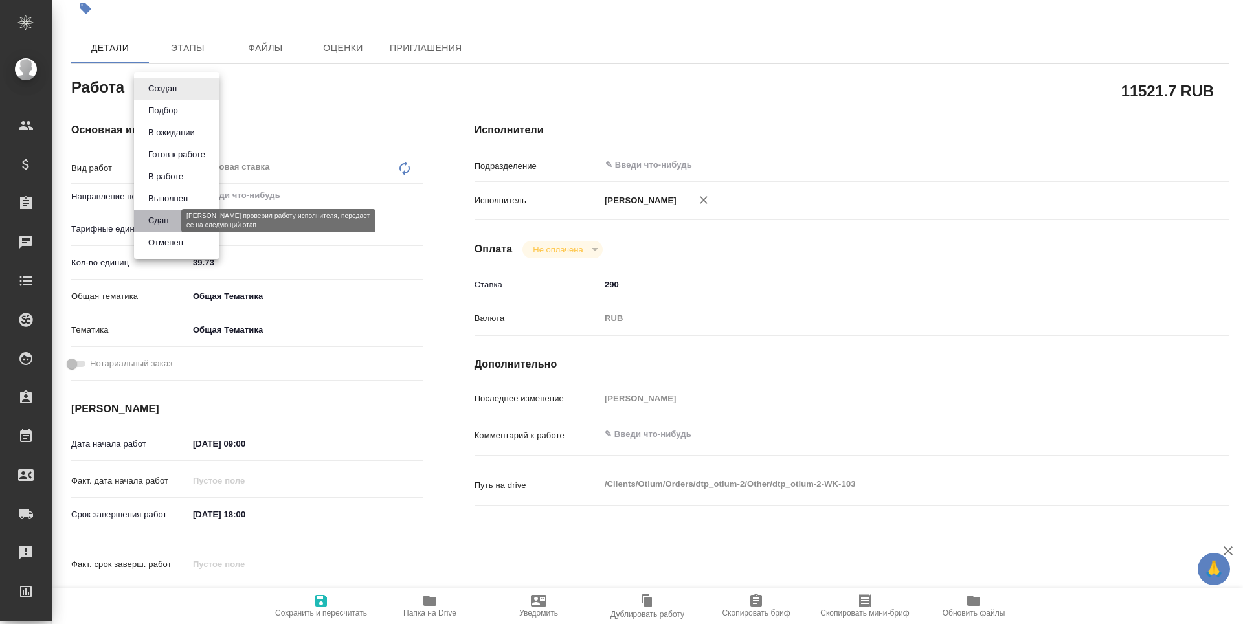
click at [166, 225] on button "Сдан" at bounding box center [158, 221] width 28 height 14
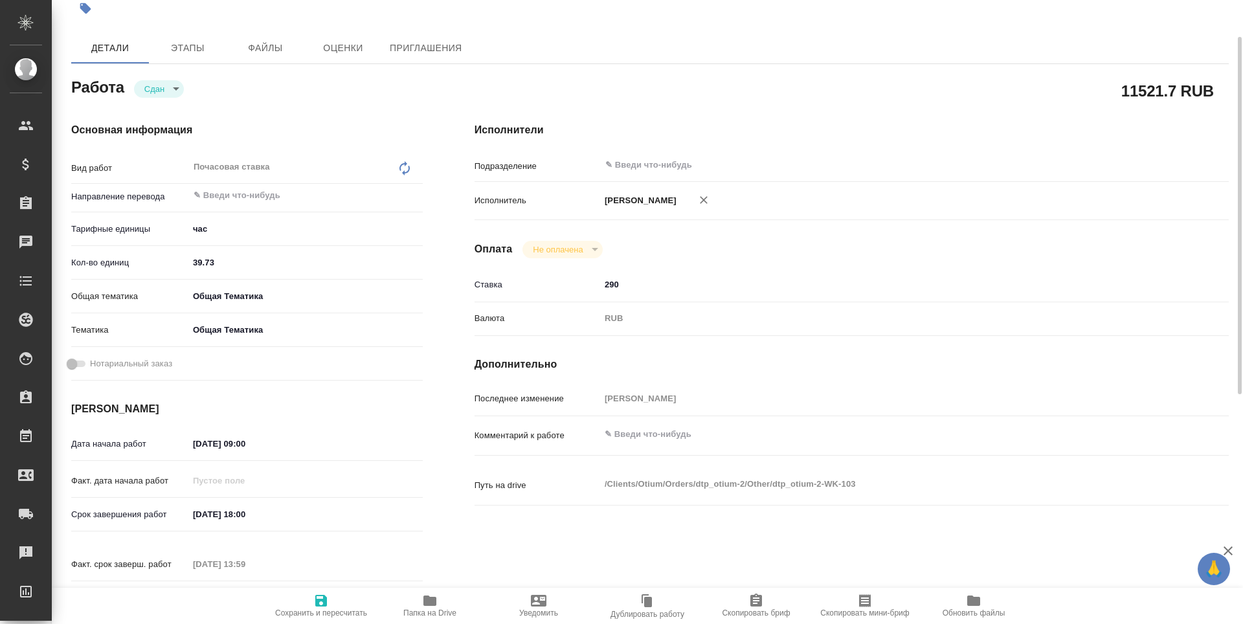
click at [331, 610] on span "Сохранить и пересчитать" at bounding box center [321, 613] width 92 height 9
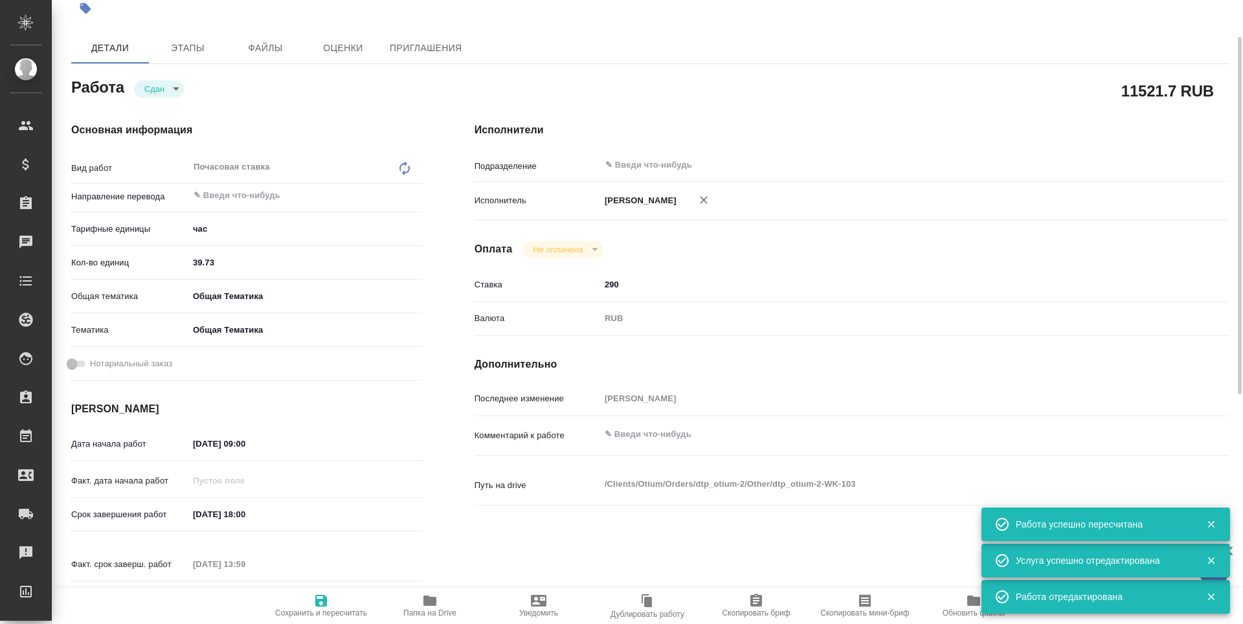
click at [323, 606] on icon "button" at bounding box center [321, 601] width 12 height 12
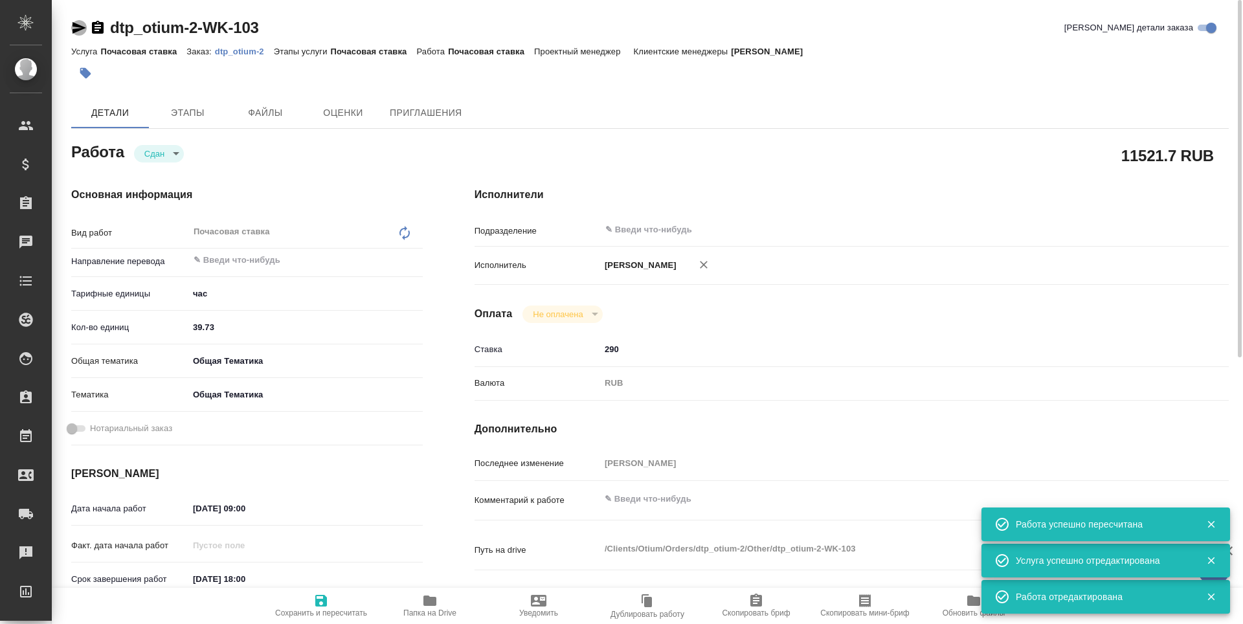
click at [80, 27] on icon "button" at bounding box center [80, 28] width 14 height 12
